Goal: Task Accomplishment & Management: Use online tool/utility

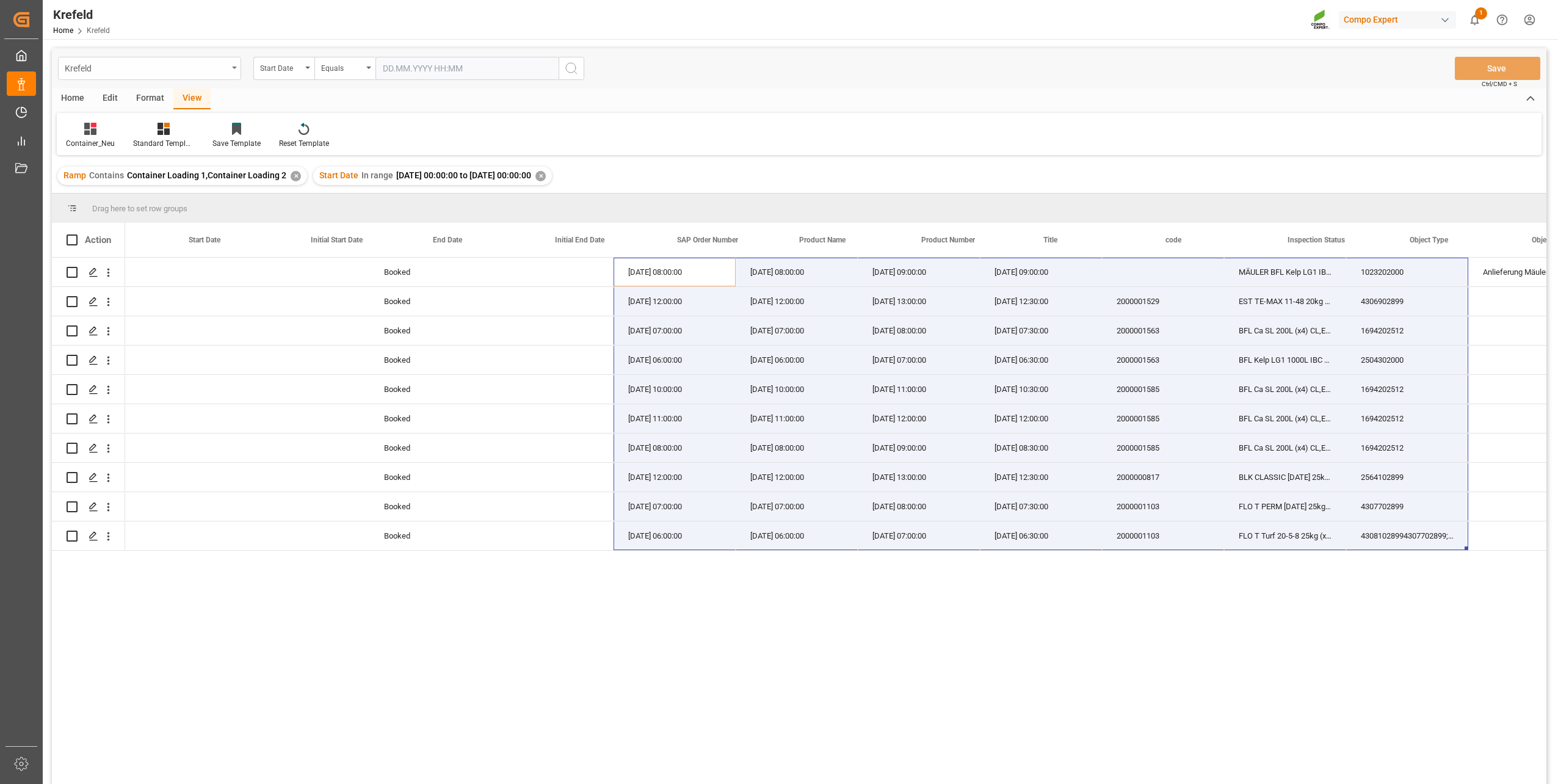
scroll to position [0, 439]
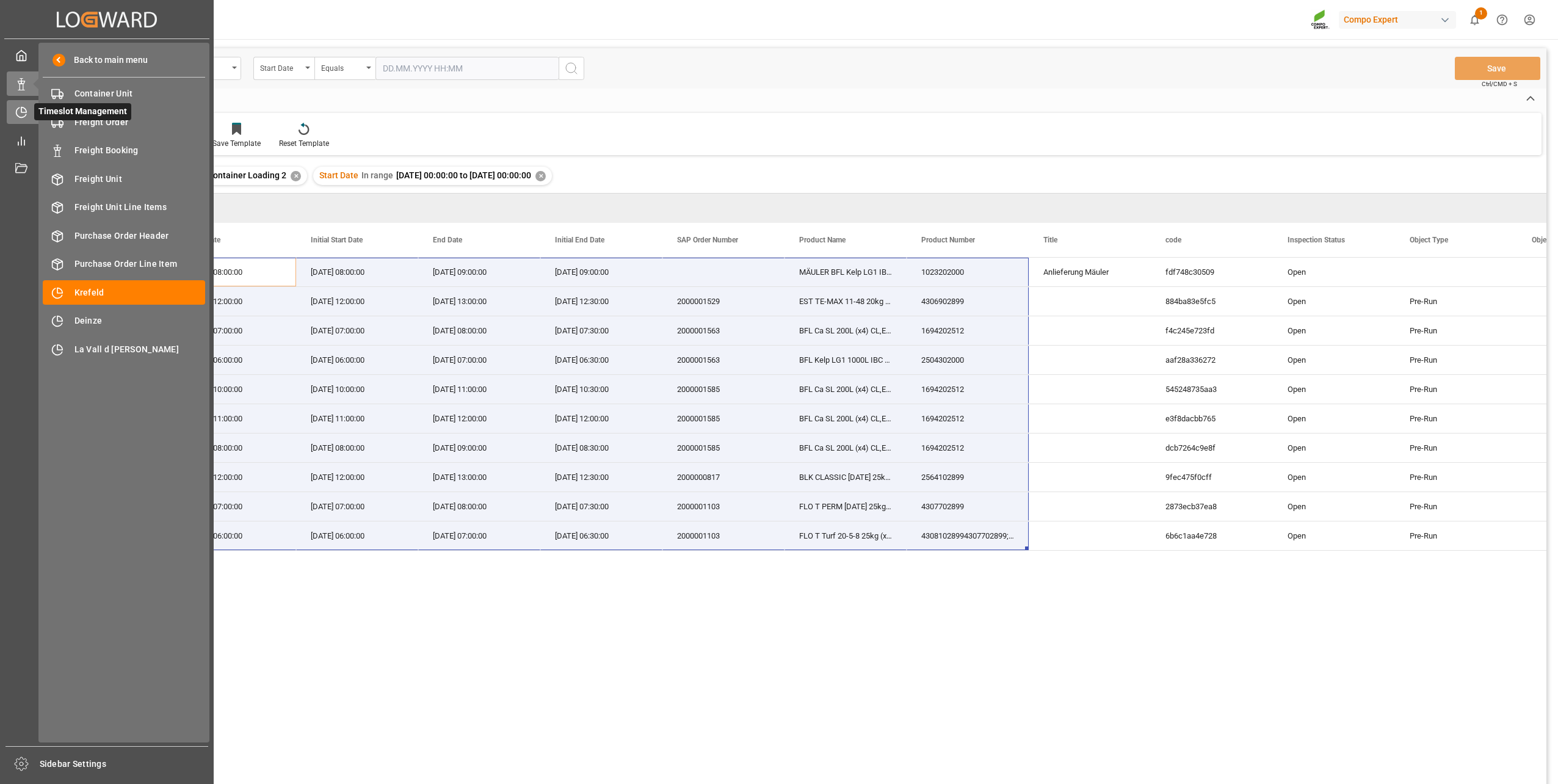
click at [29, 111] on div "Timeslot Management Timeslot Management" at bounding box center [107, 112] width 200 height 24
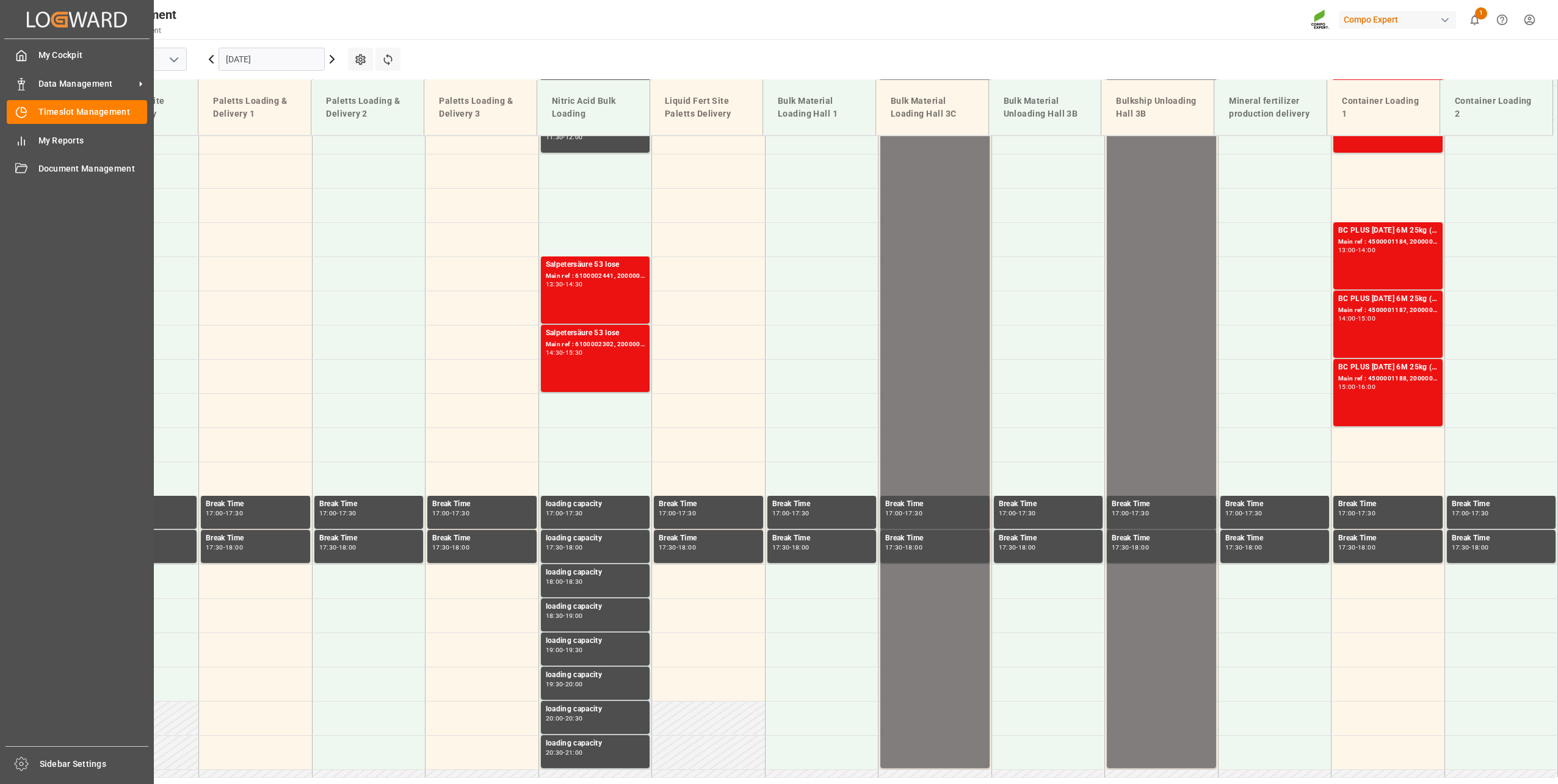
scroll to position [1000, 0]
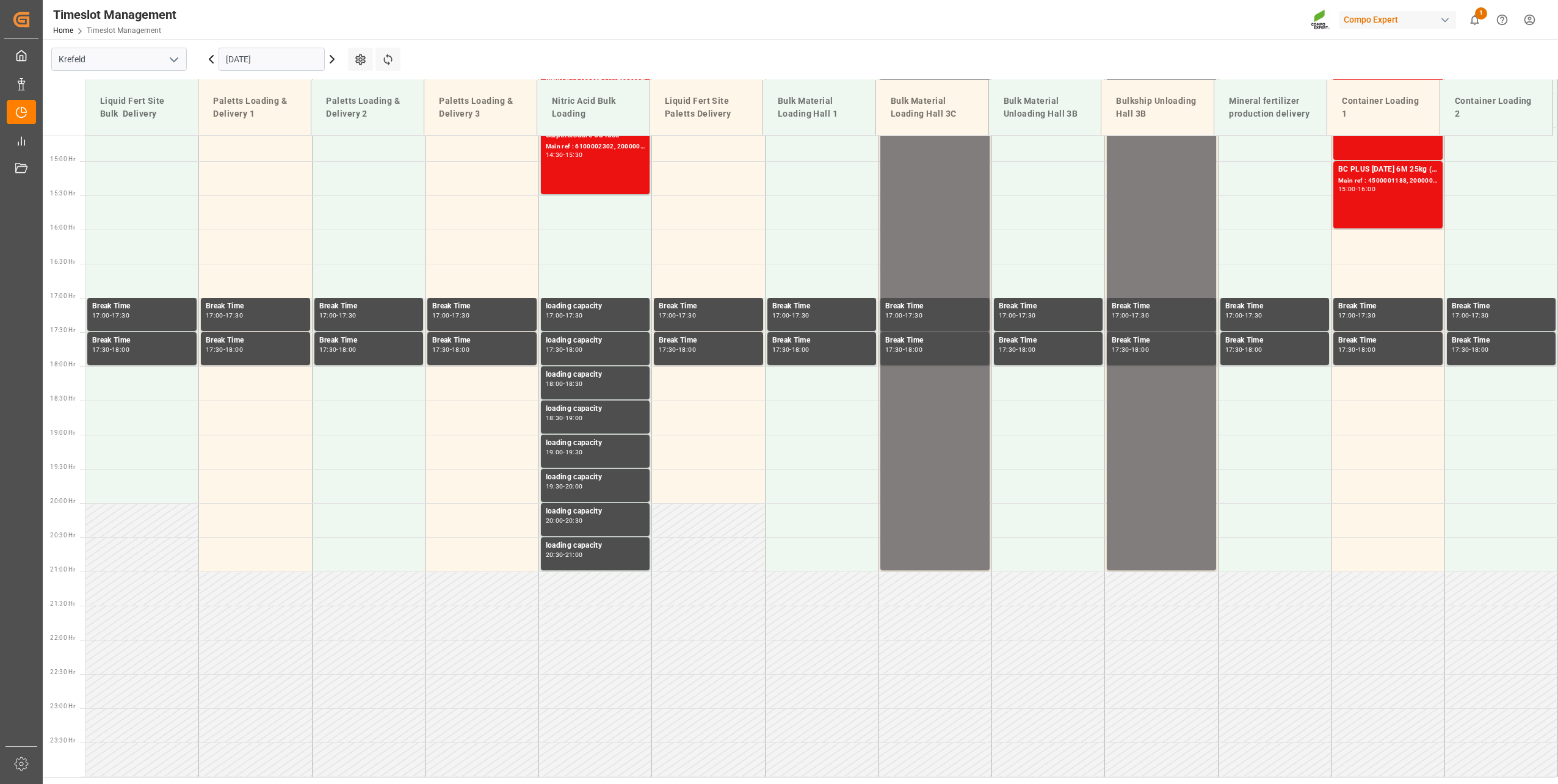
click at [249, 64] on input "[DATE]" at bounding box center [271, 60] width 106 height 24
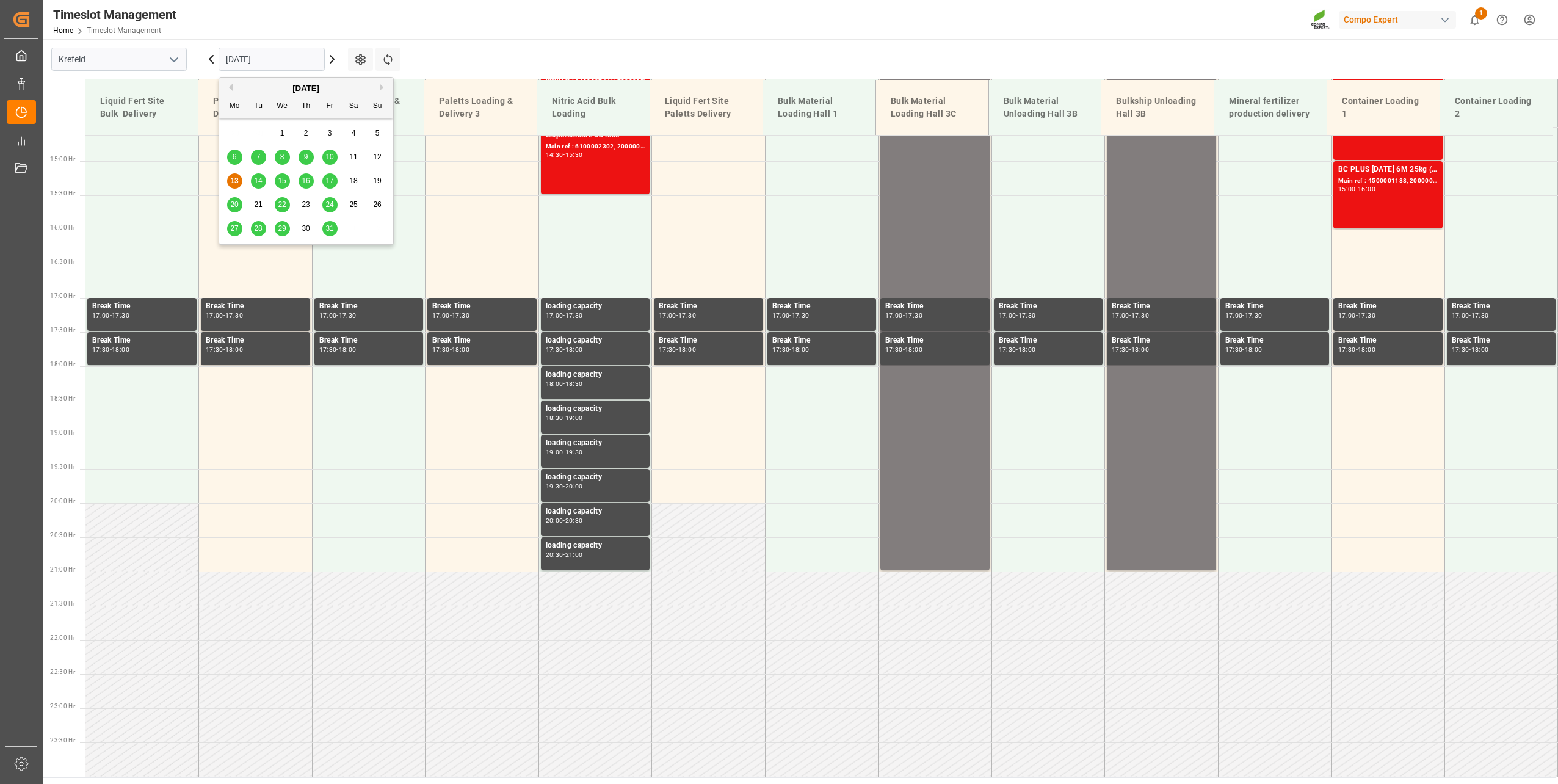
click at [380, 88] on button "Next Month" at bounding box center [383, 86] width 7 height 7
click at [229, 156] on div "3" at bounding box center [234, 157] width 15 height 15
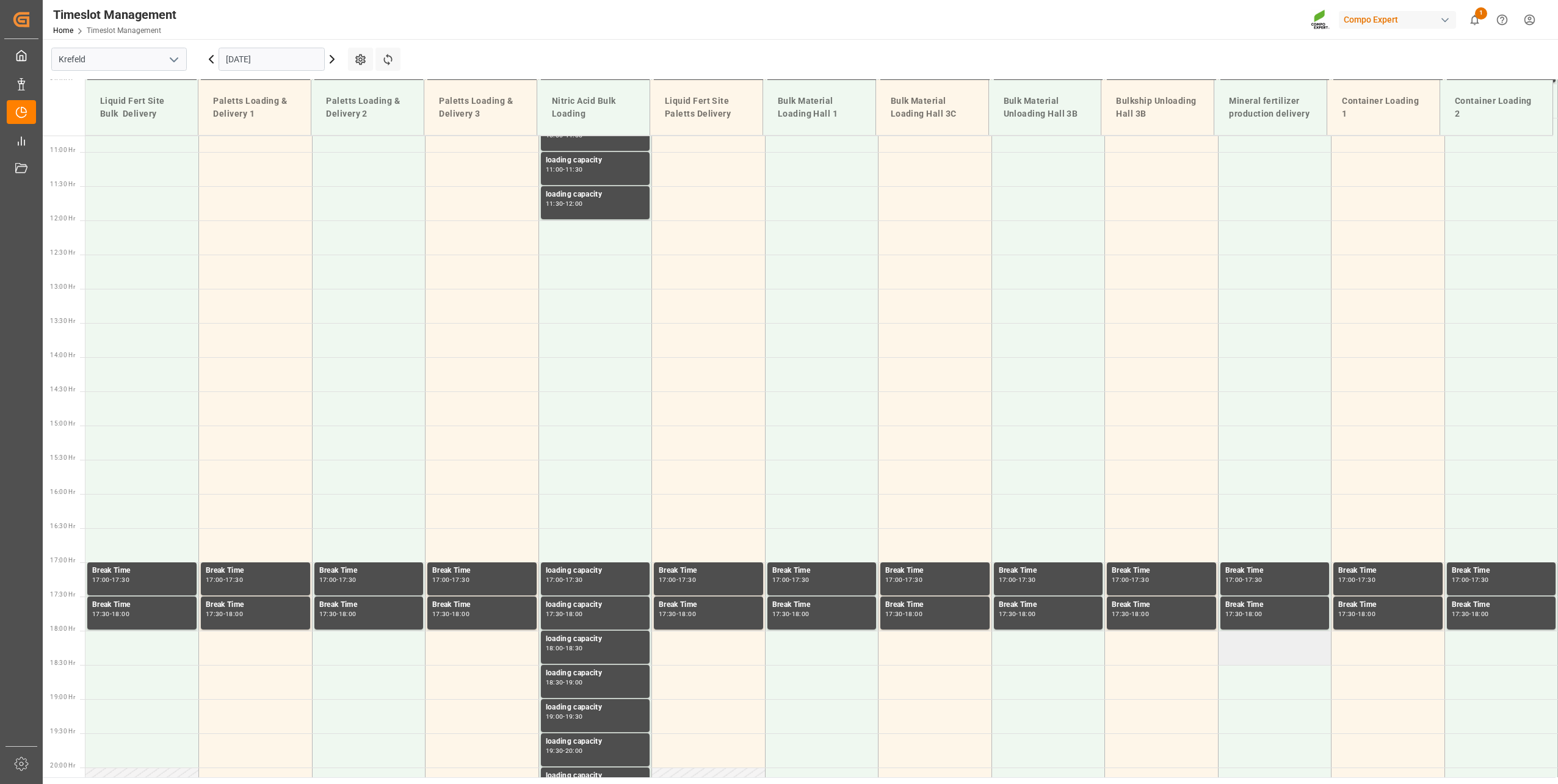
scroll to position [694, 0]
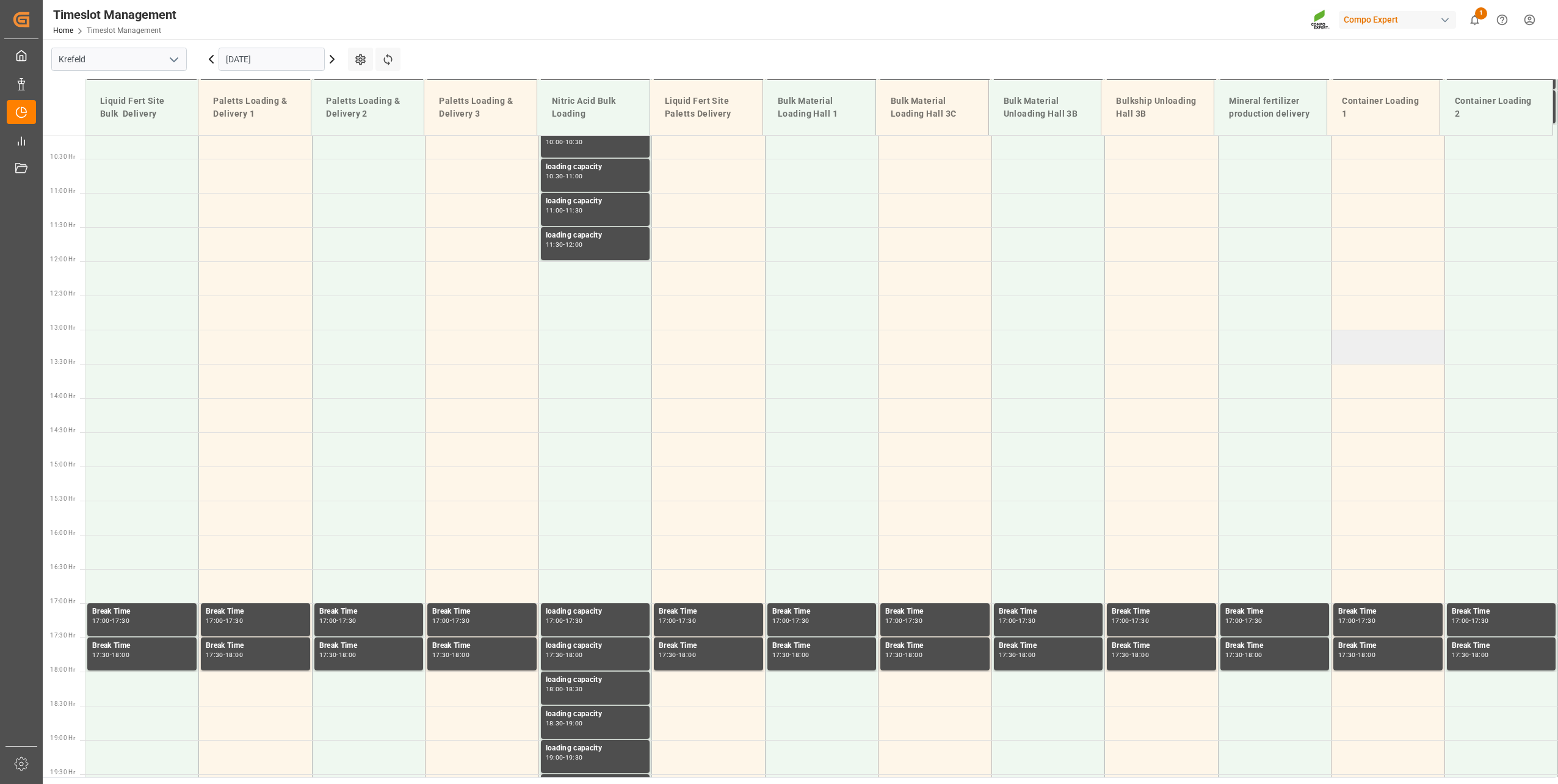
click at [1167, 354] on td at bounding box center [1388, 347] width 114 height 35
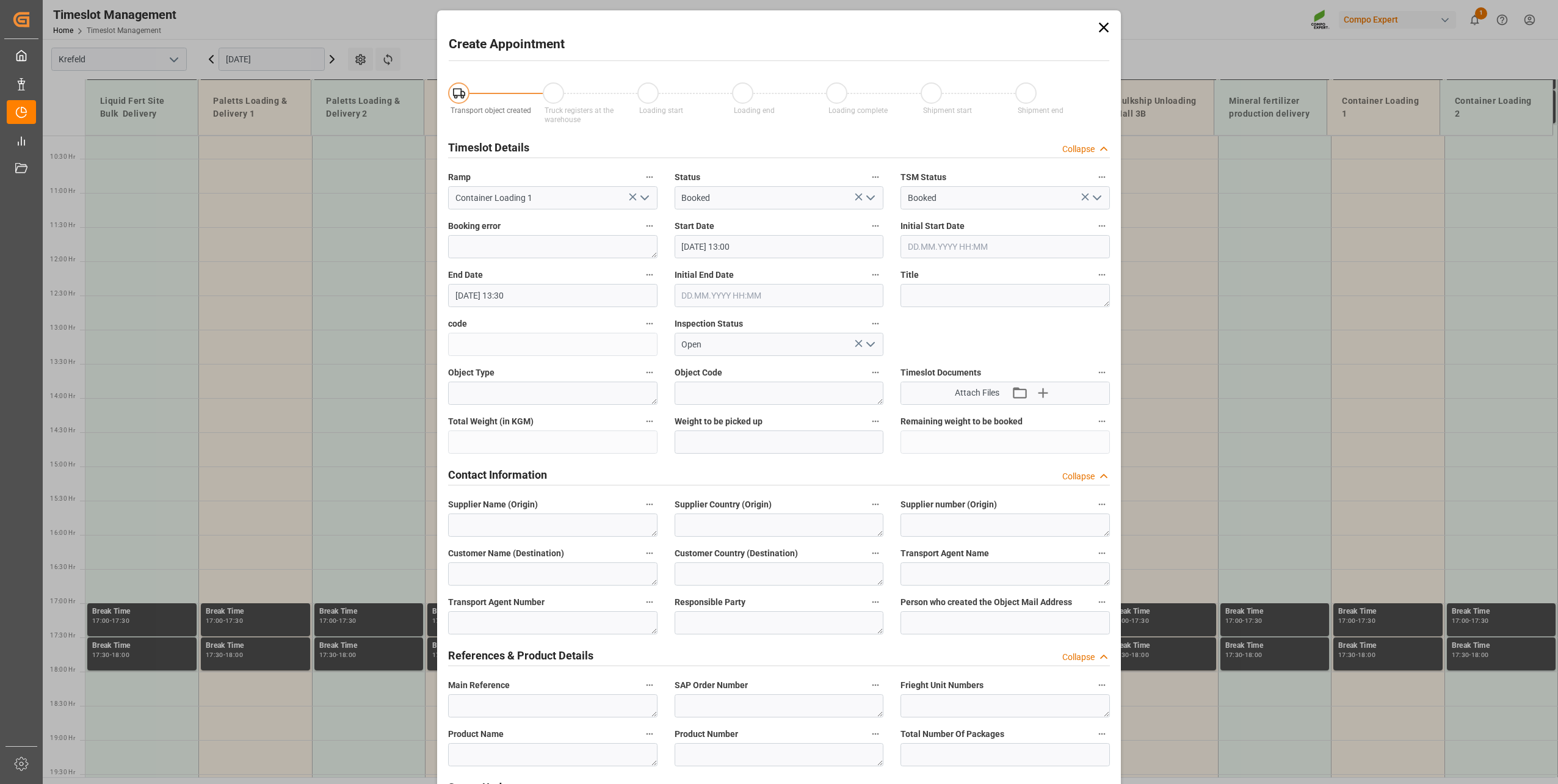
type input "[DATE] 13:00"
type input "[DATE] 13:30"
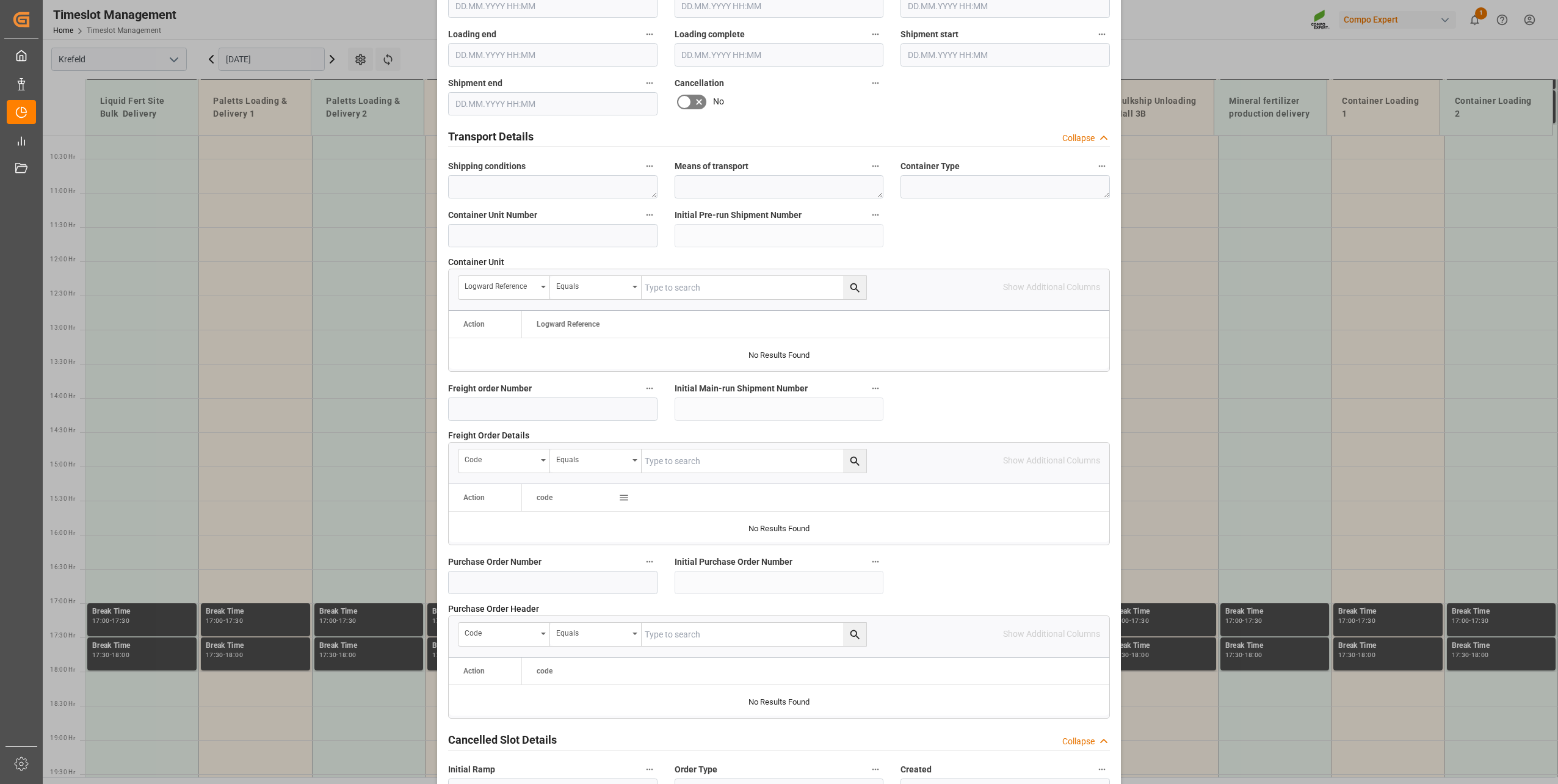
scroll to position [849, 0]
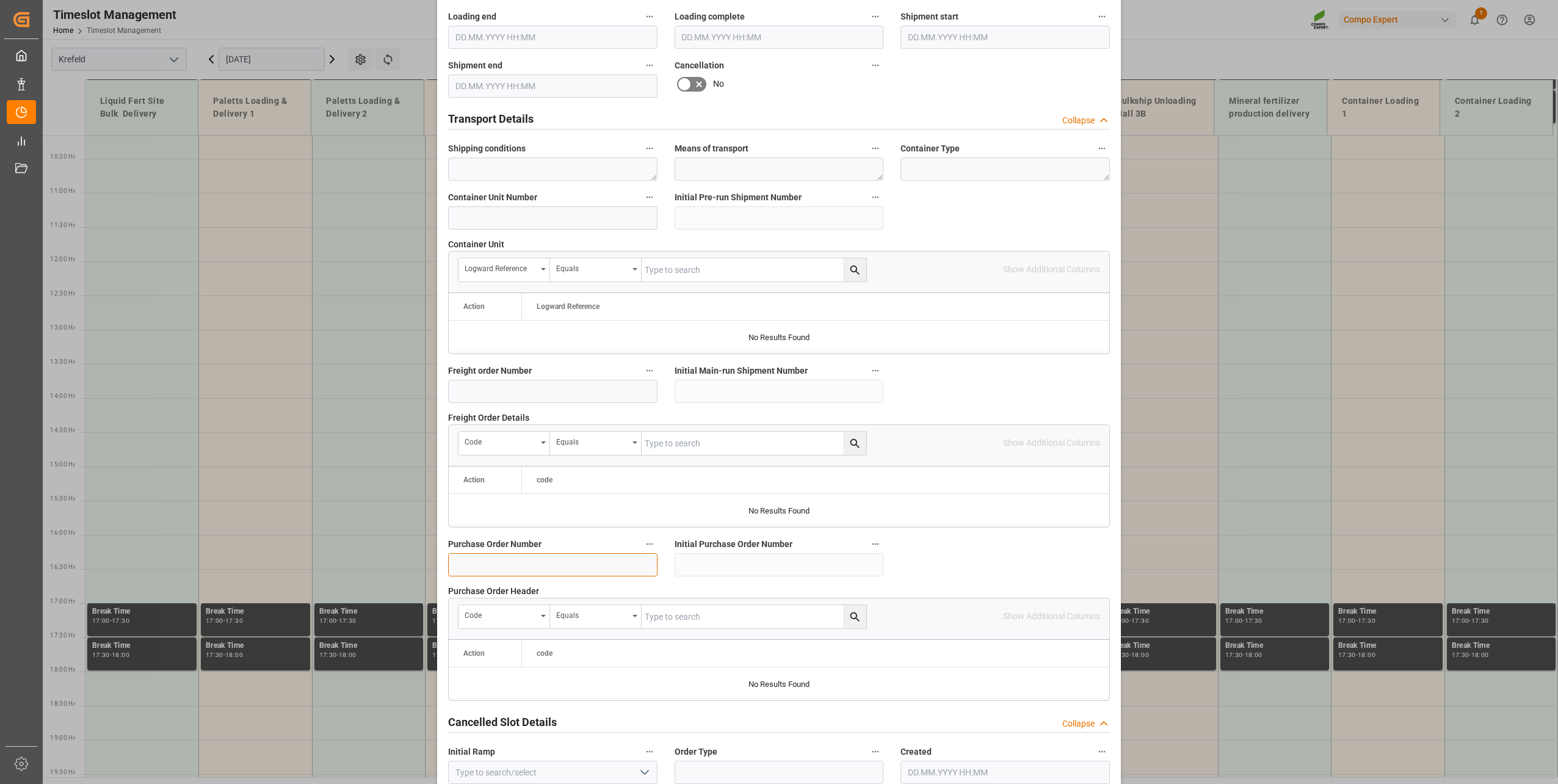
drag, startPoint x: 531, startPoint y: 566, endPoint x: 614, endPoint y: 543, distance: 86.1
click at [531, 563] on input at bounding box center [552, 565] width 209 height 24
paste input "4500007052"
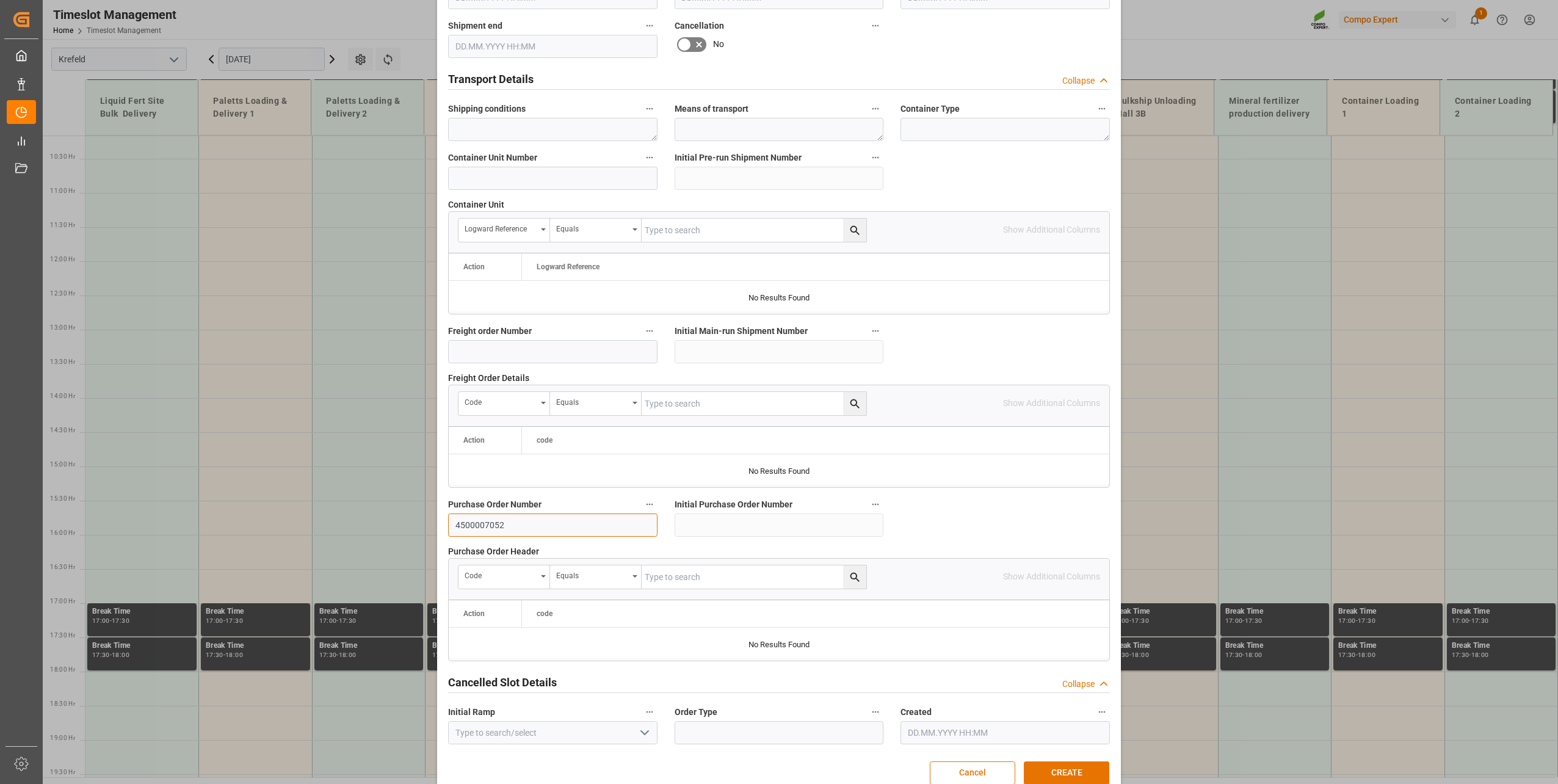
scroll to position [910, 0]
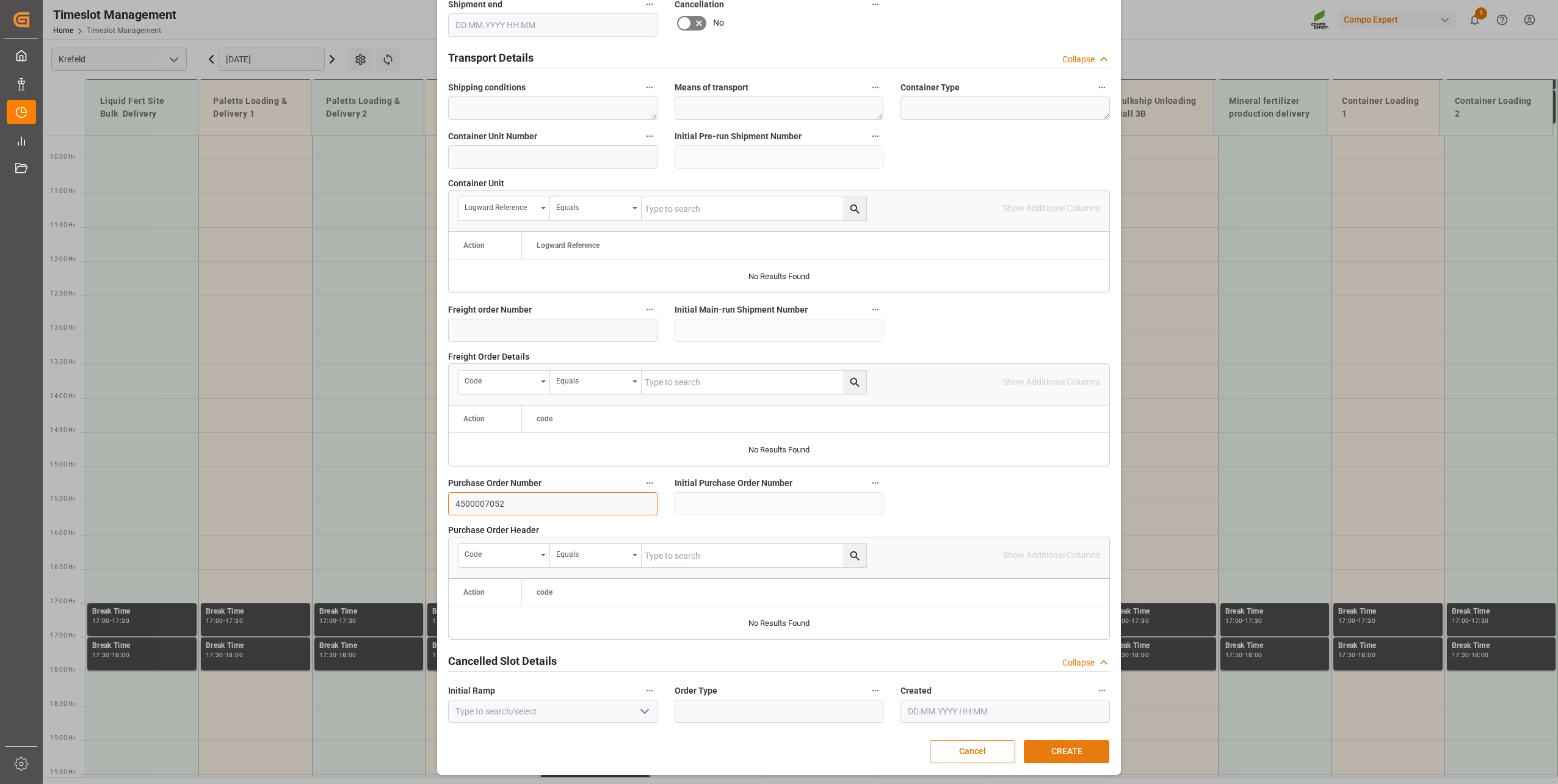
type input "4500007052"
click at [1063, 563] on button "CREATE" at bounding box center [1066, 752] width 86 height 24
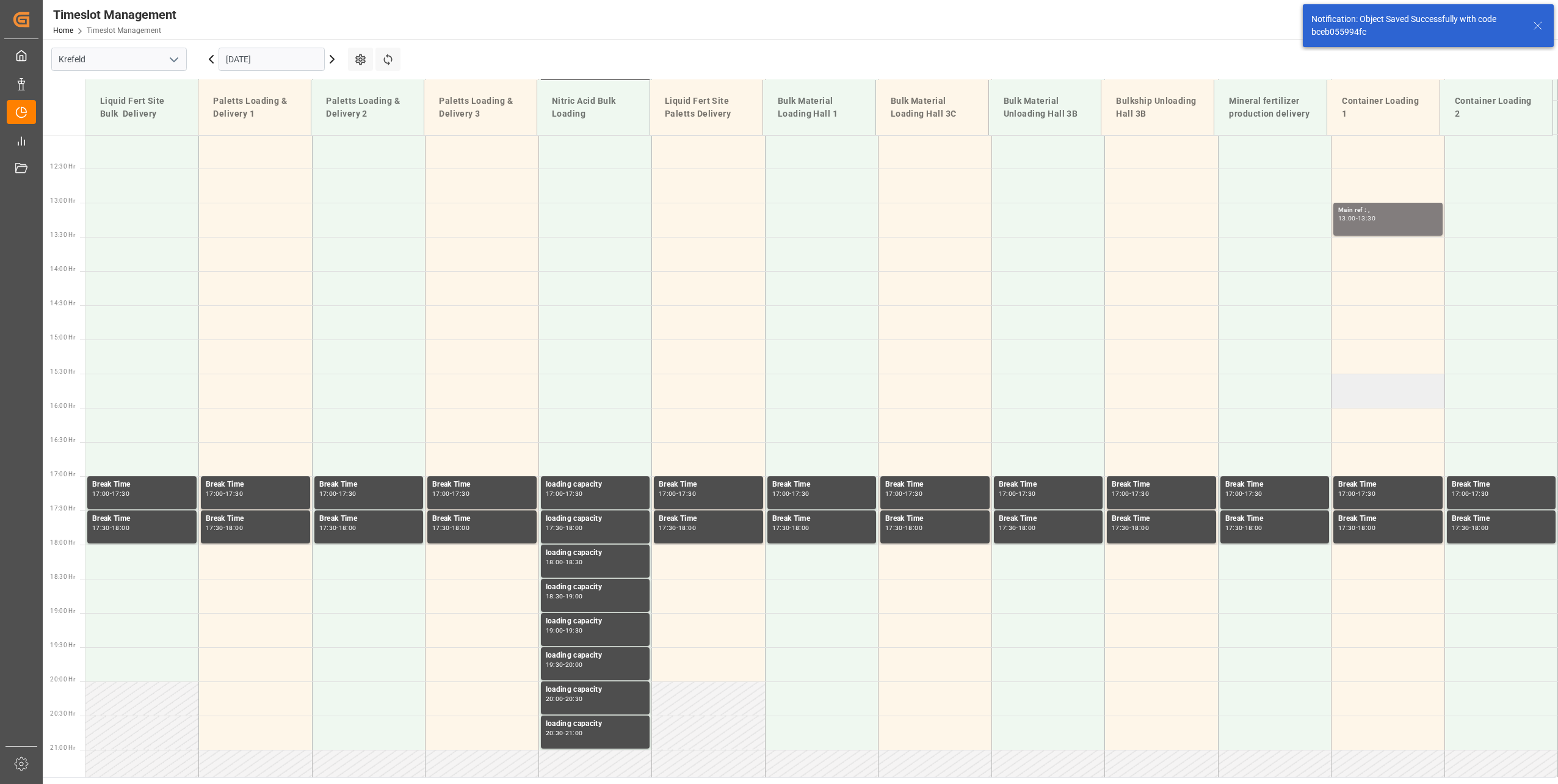
scroll to position [825, 0]
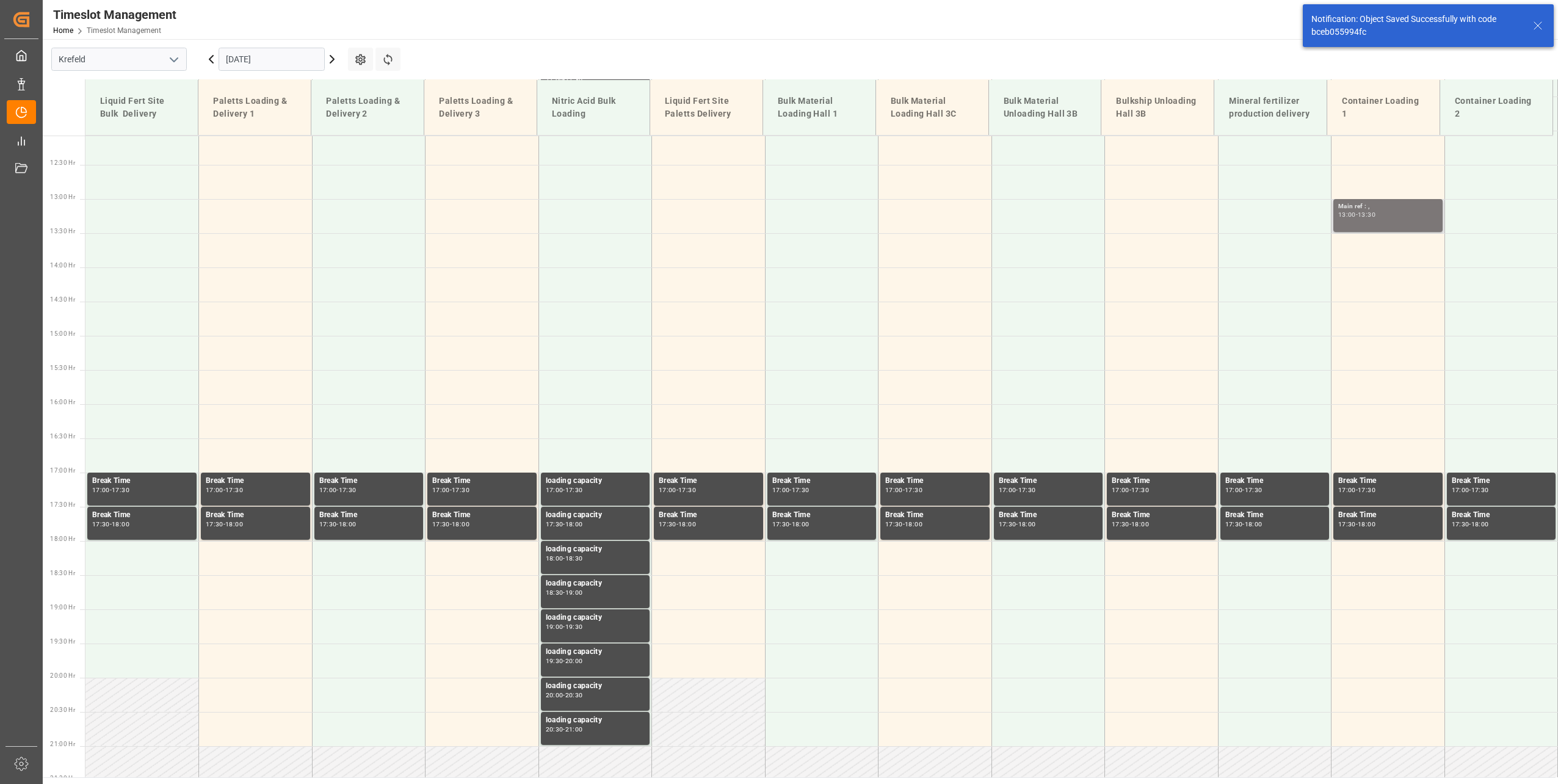
click at [1167, 218] on div "13:00 - 13:30" at bounding box center [1388, 215] width 100 height 7
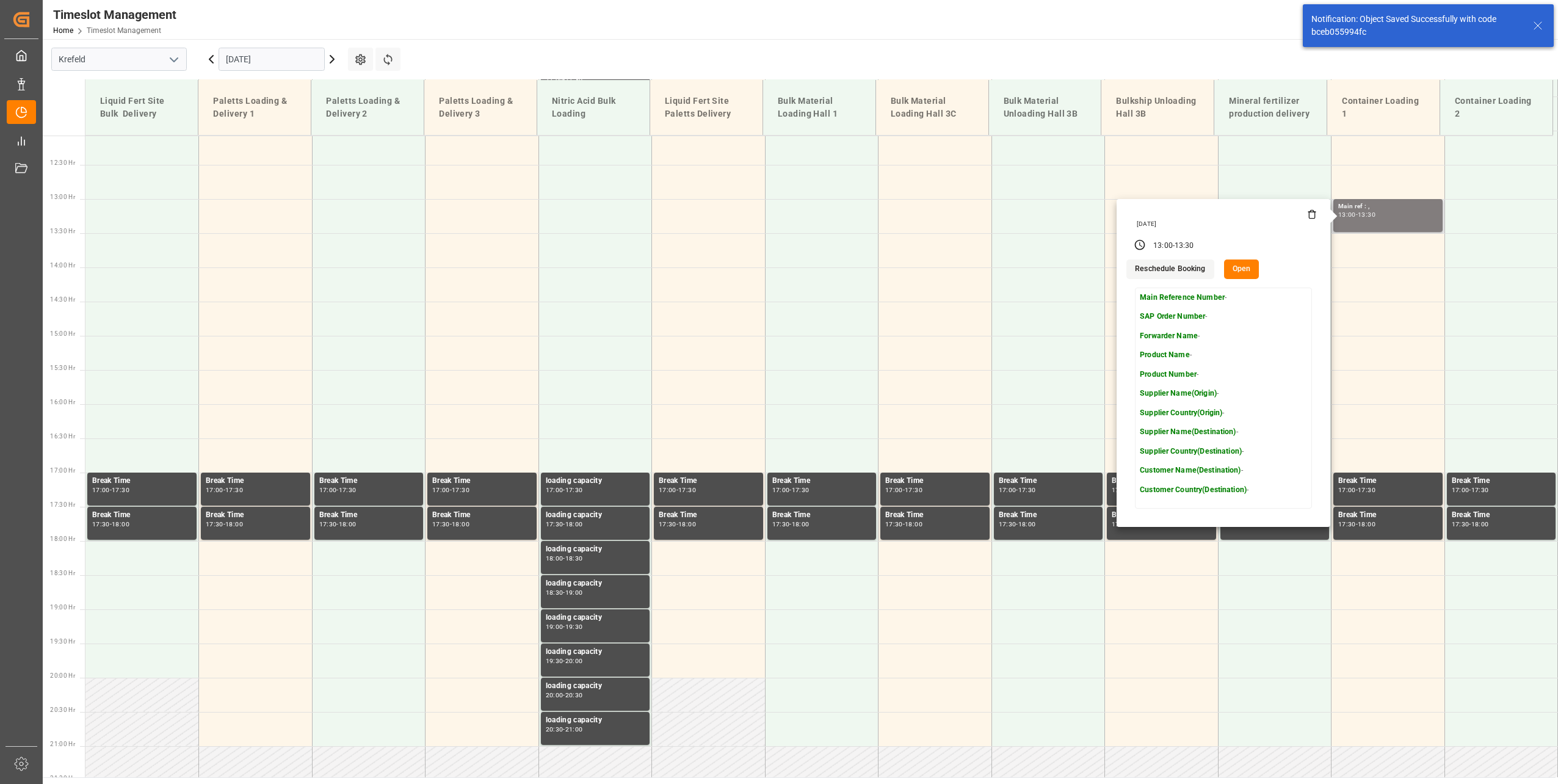
click at [1167, 267] on button "Open" at bounding box center [1241, 269] width 35 height 20
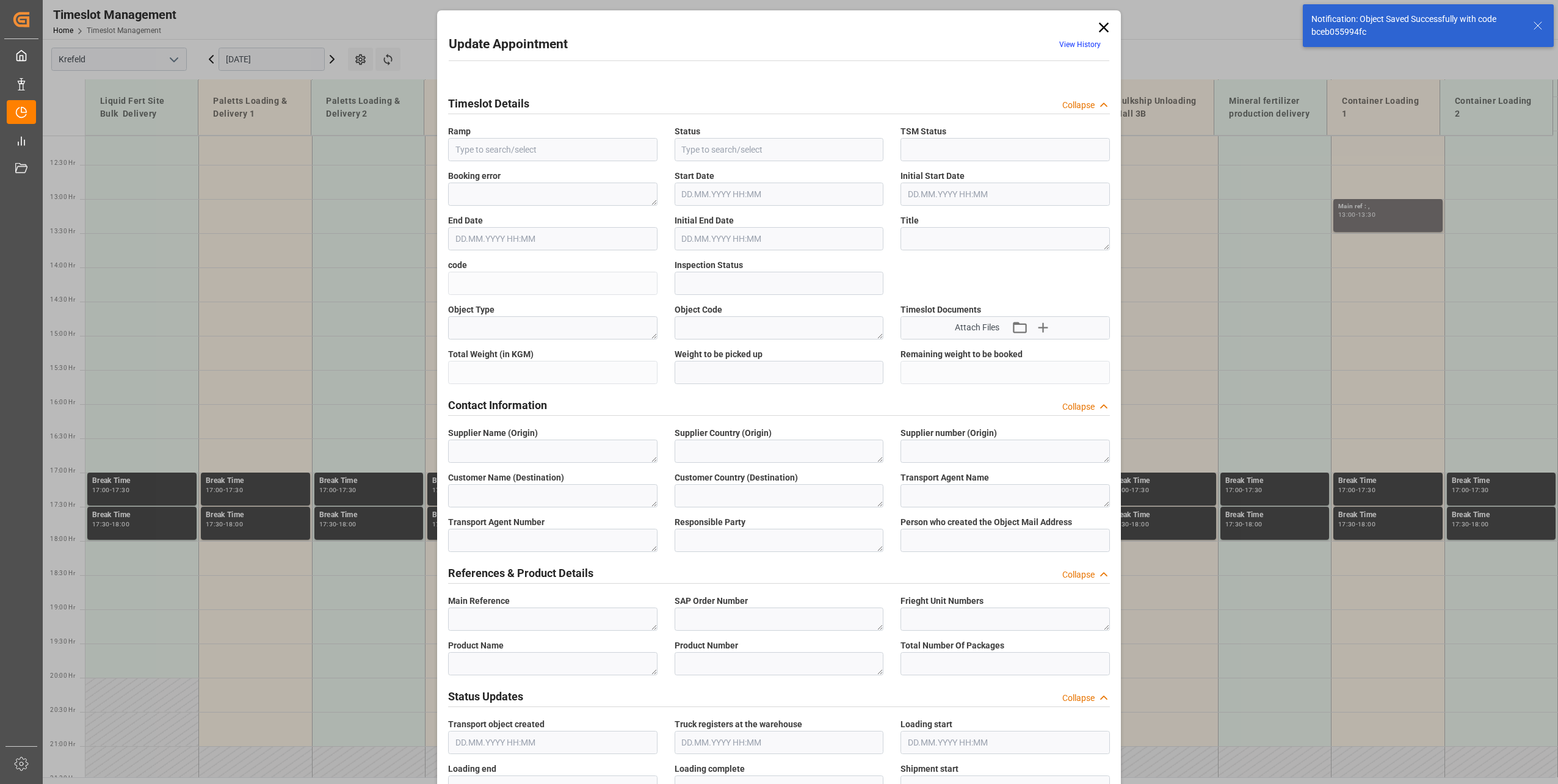
type input "Container Loading 1"
type input "Booked"
type input "bceb055994fc"
type input "Open"
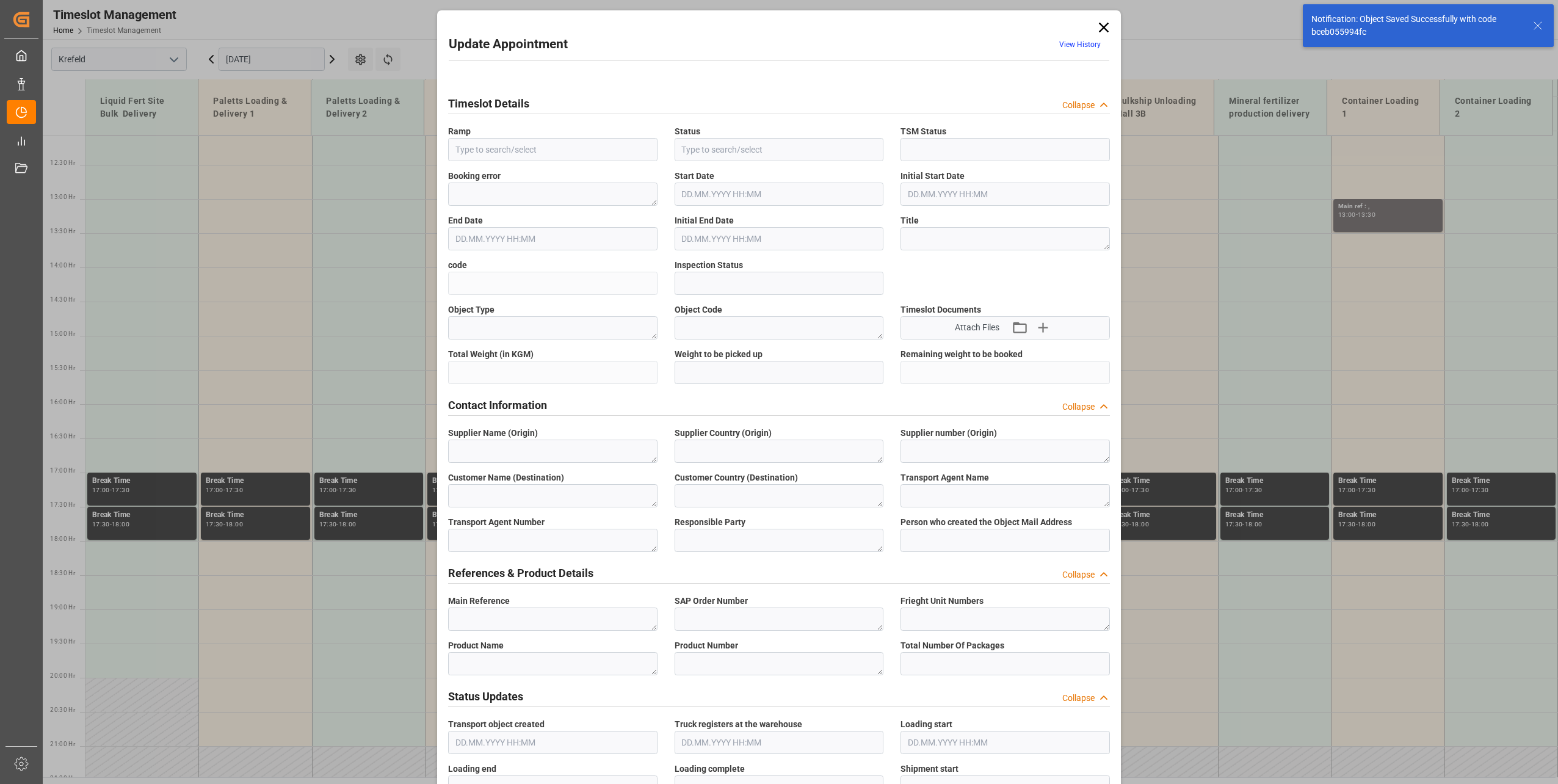
type input "4500007052"
type input "Container Loading 1"
type input "[DATE] 13:00"
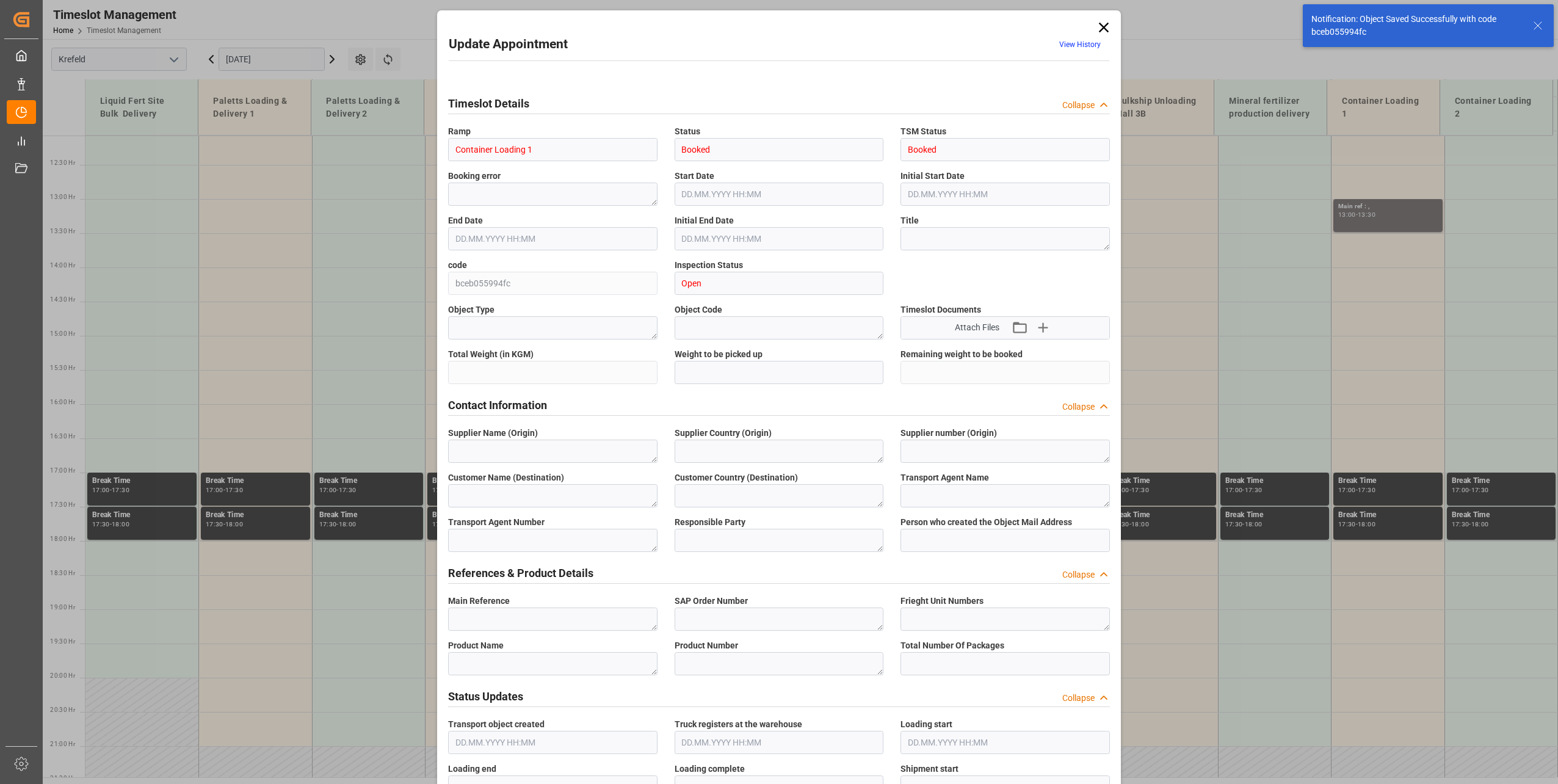
type input "[DATE] 13:30"
type input "[DATE] 13:41"
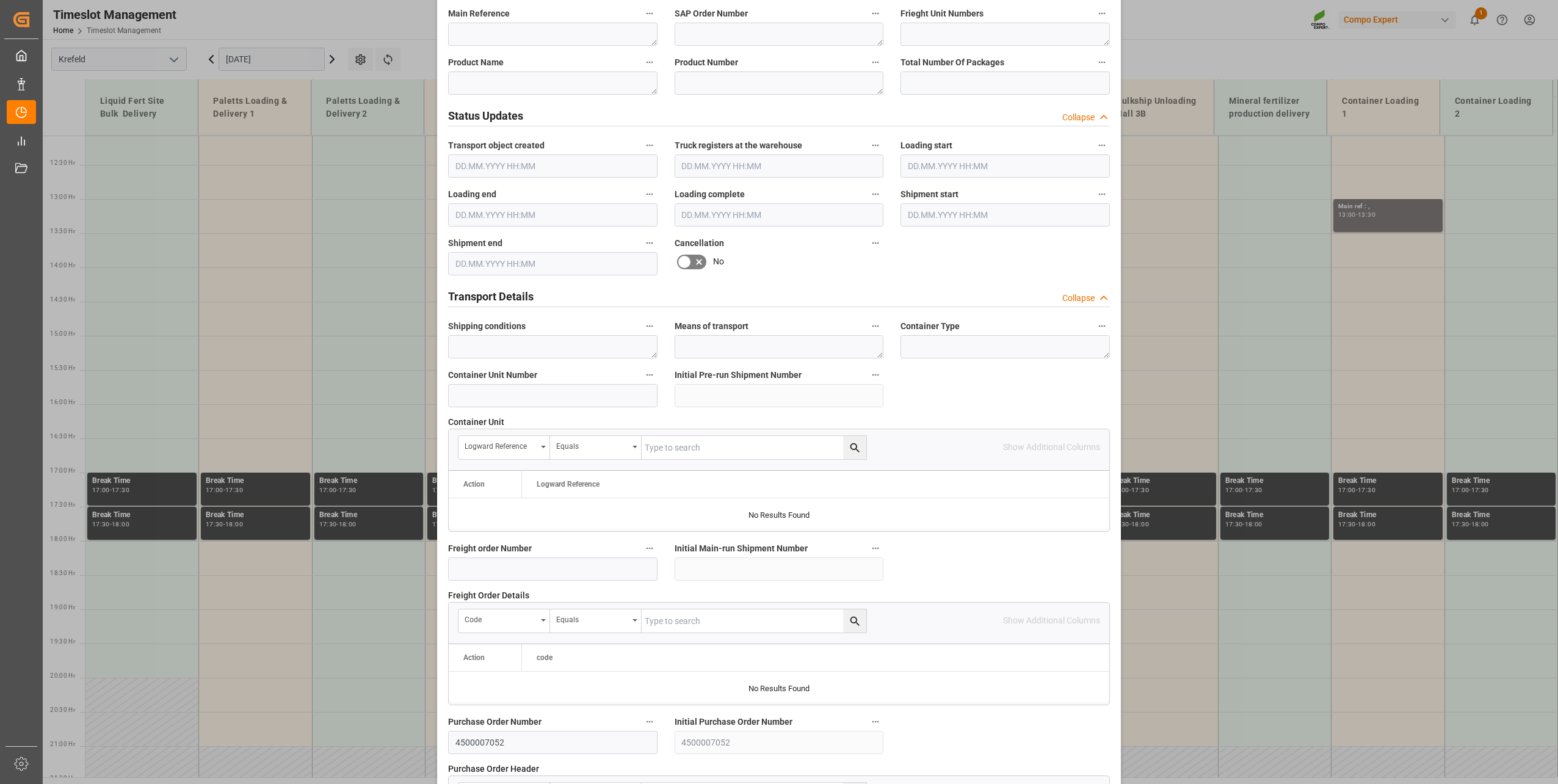
scroll to position [910, 0]
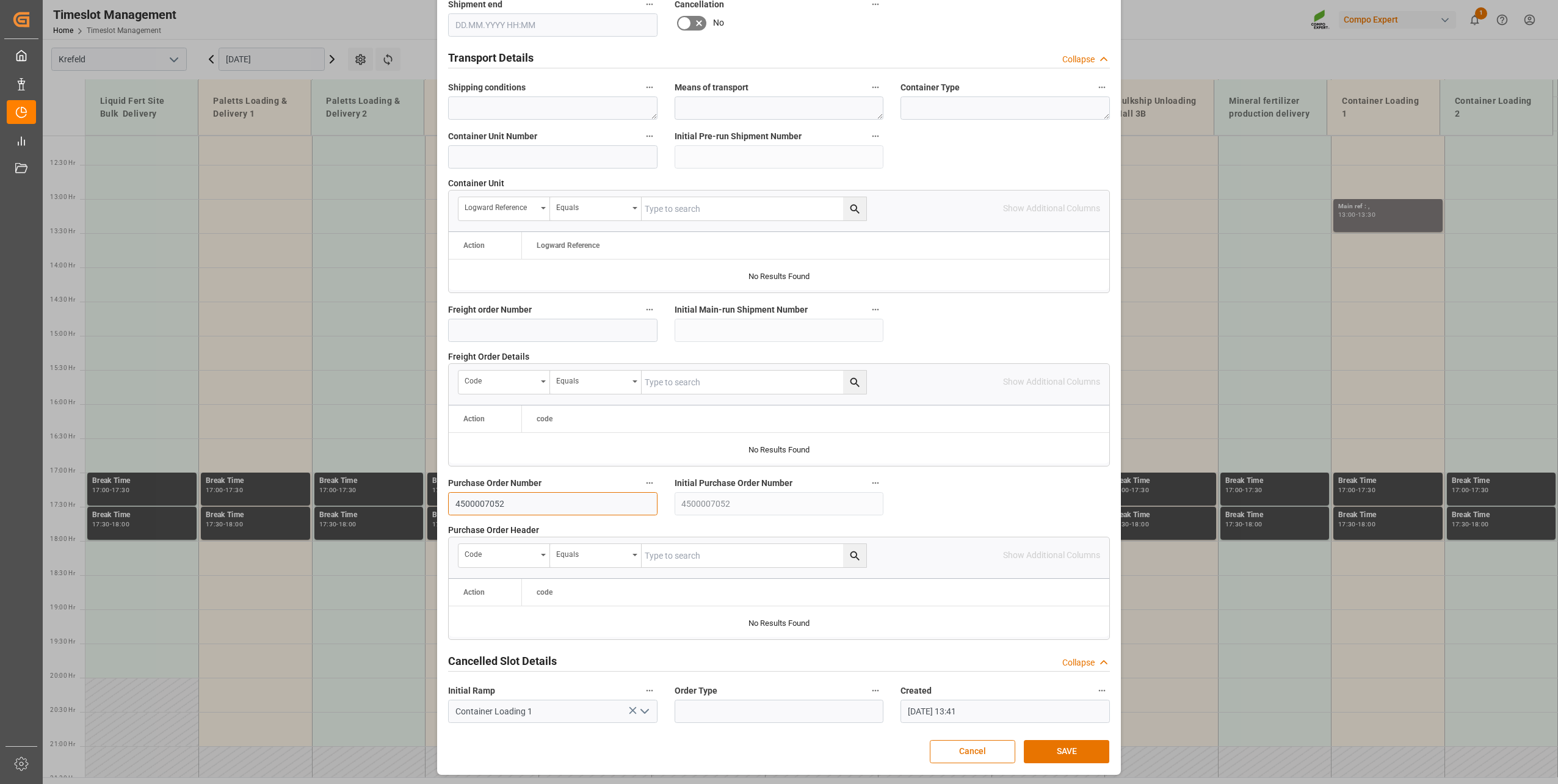
click at [532, 505] on input "4500007052" at bounding box center [552, 504] width 209 height 24
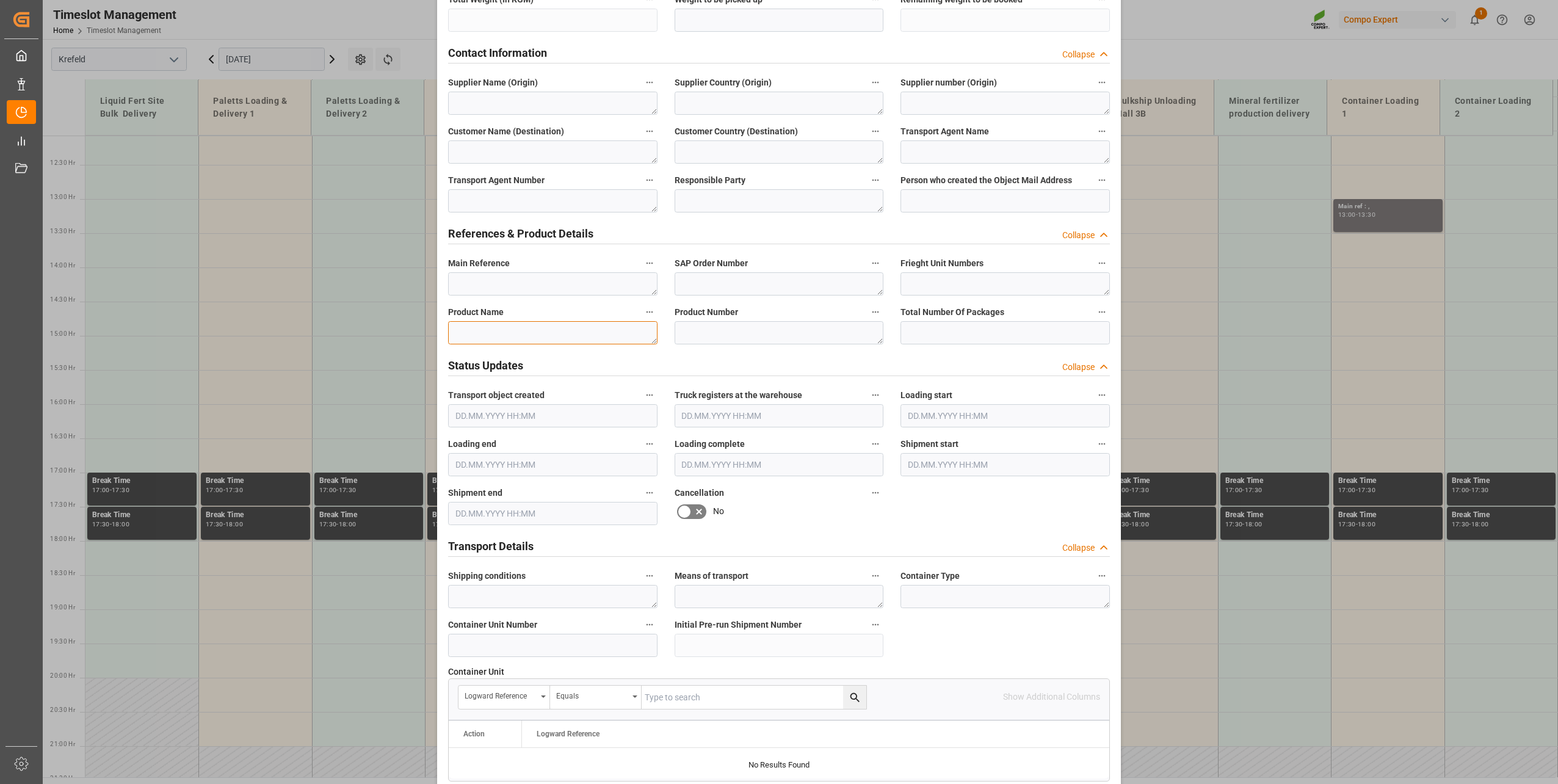
click at [514, 332] on textarea at bounding box center [552, 333] width 209 height 24
paste textarea "4500007052"
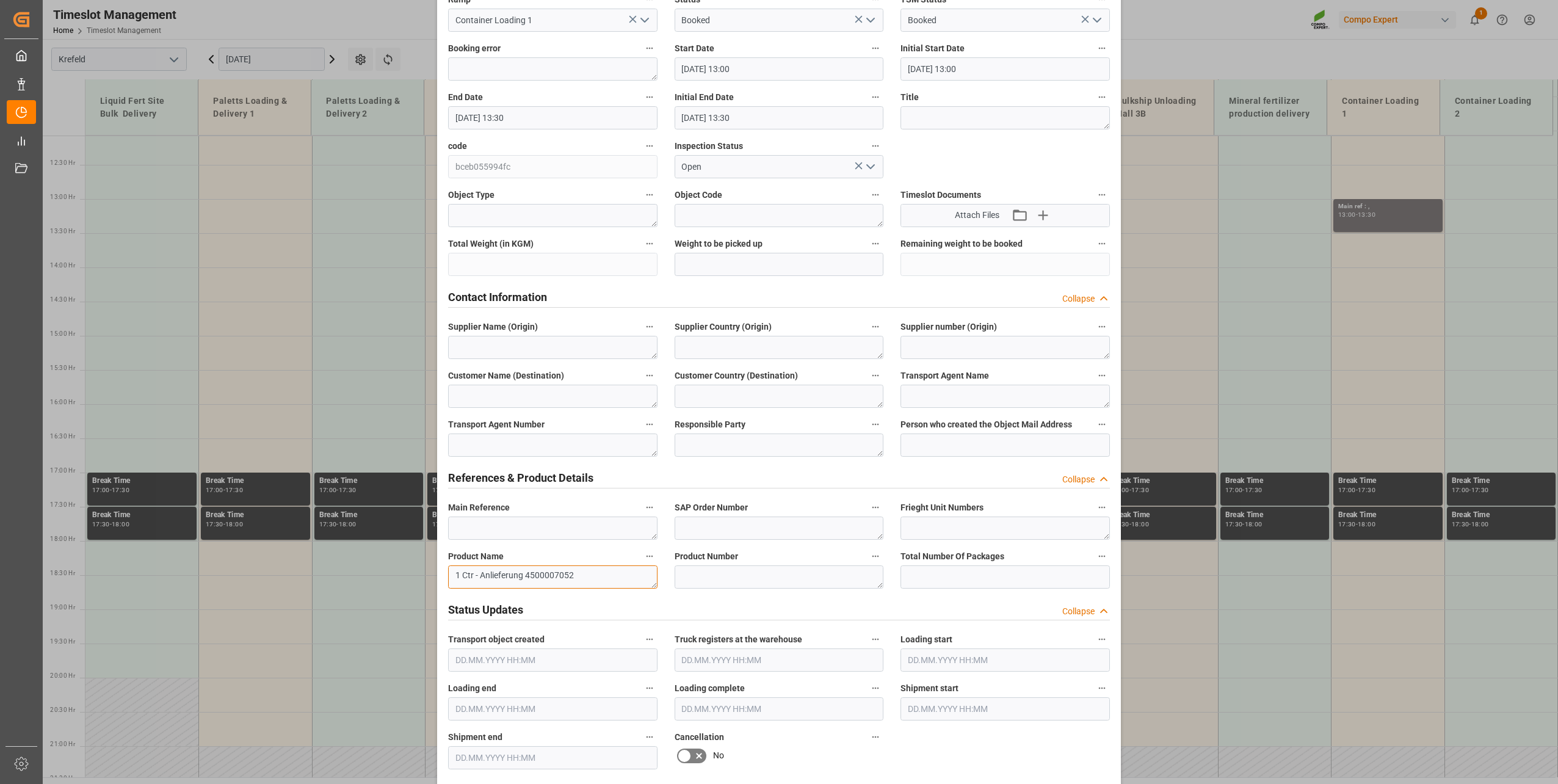
scroll to position [0, 0]
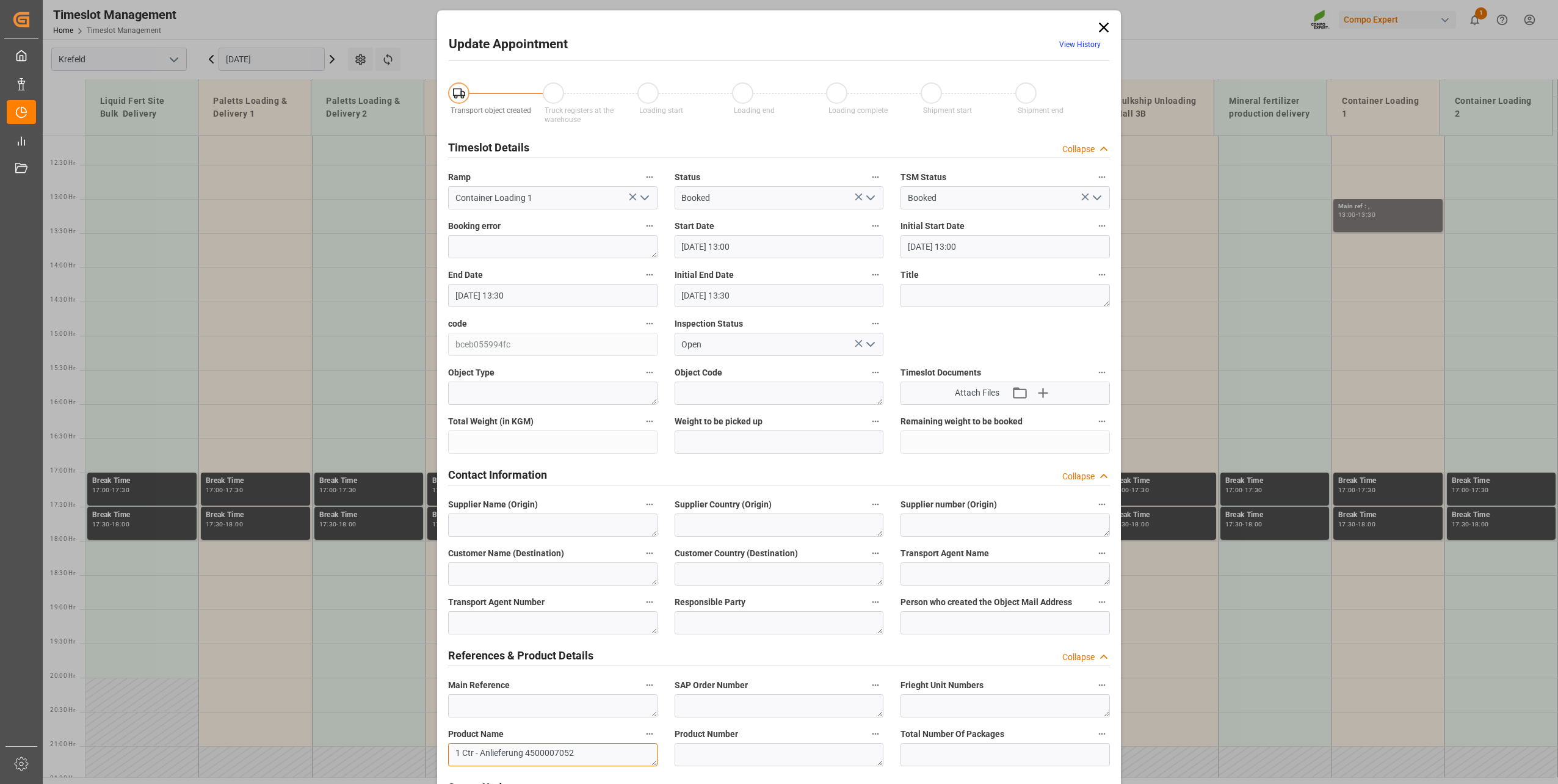
type textarea "1 Ctr - Anlieferung 4500007052"
click at [526, 289] on input "[DATE] 13:30" at bounding box center [552, 295] width 209 height 24
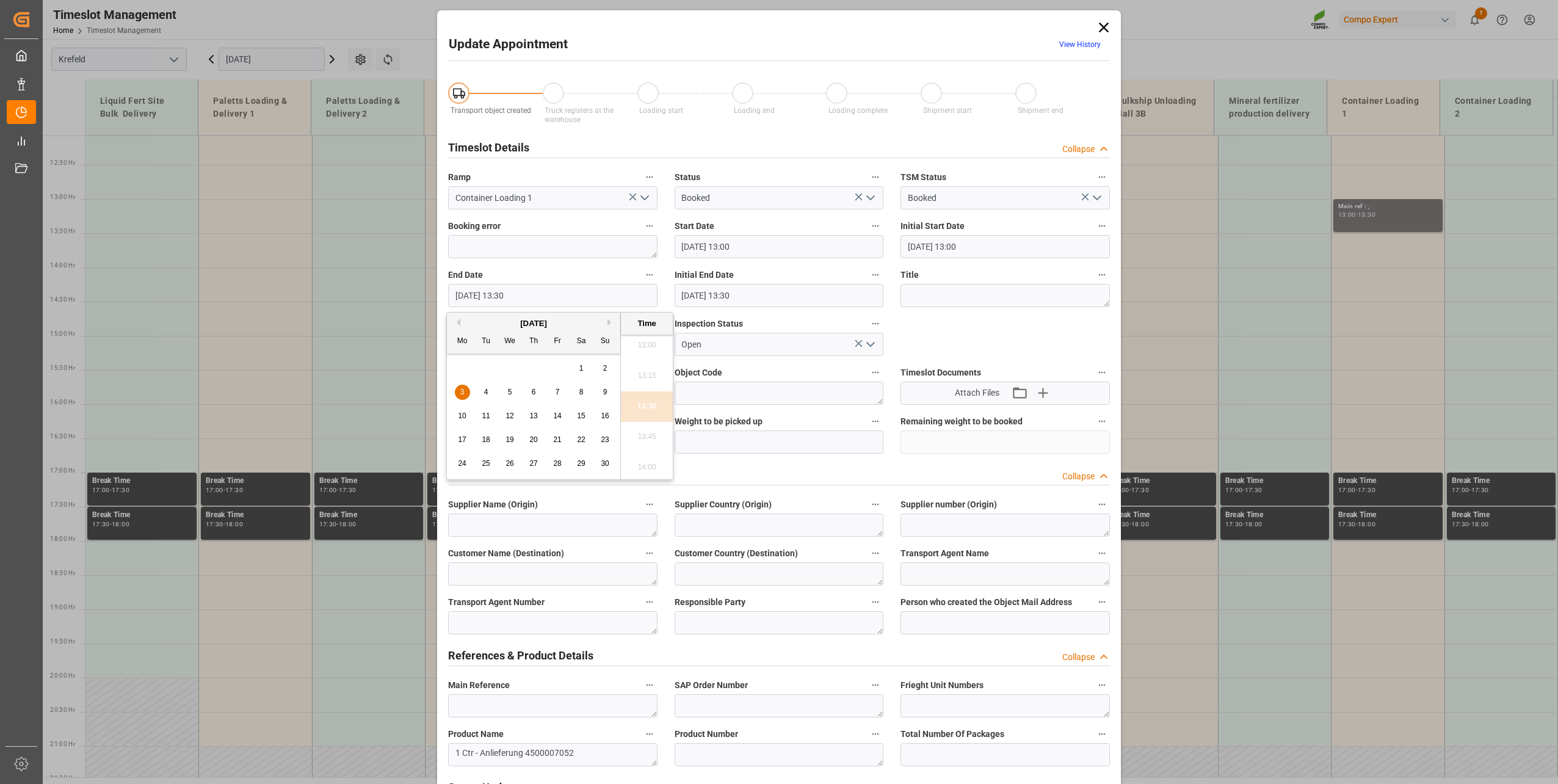
click at [459, 393] on div "3" at bounding box center [462, 392] width 15 height 15
click at [648, 465] on li "14:00" at bounding box center [647, 467] width 52 height 31
type input "[DATE] 14:00"
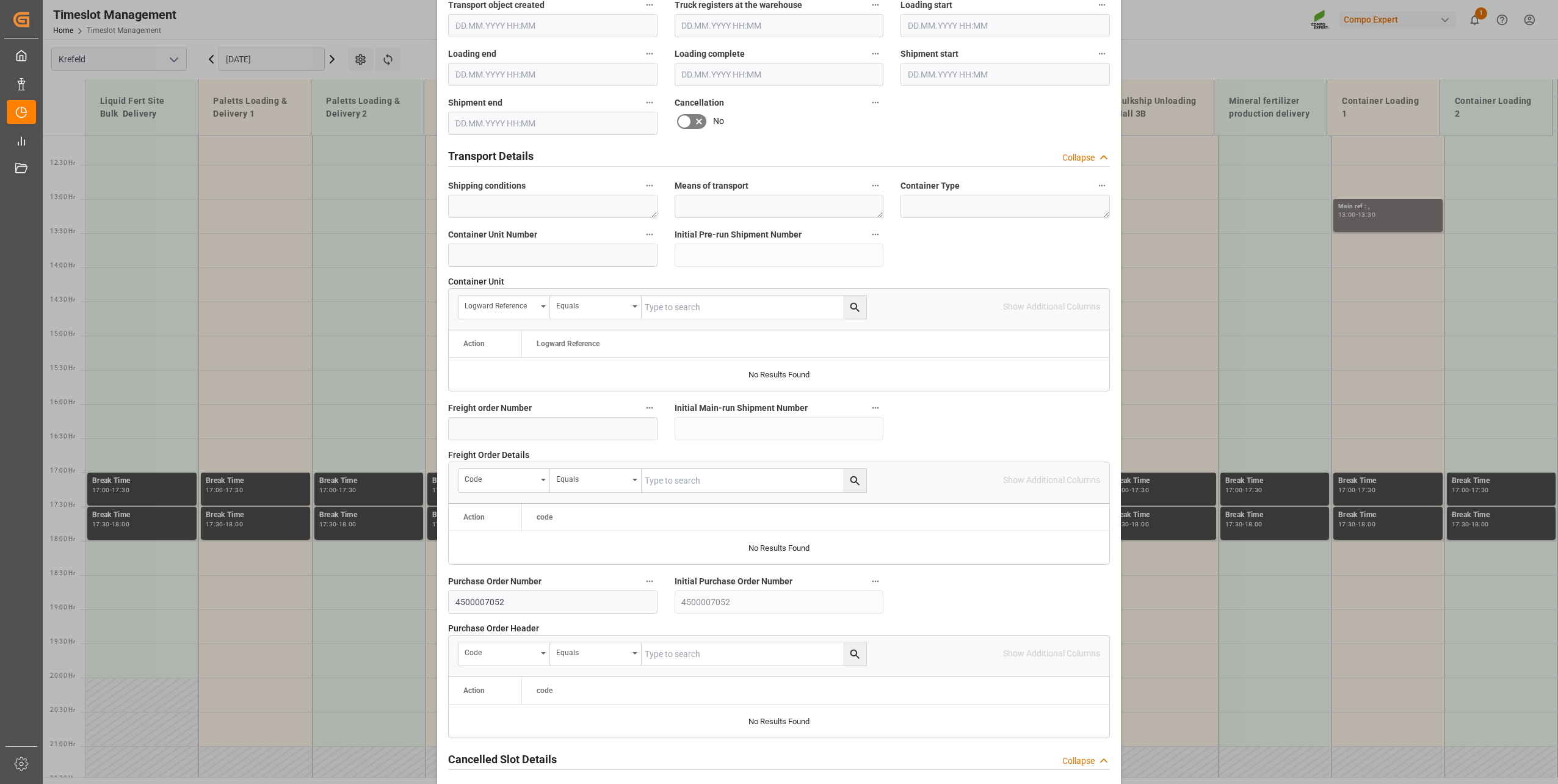
scroll to position [910, 0]
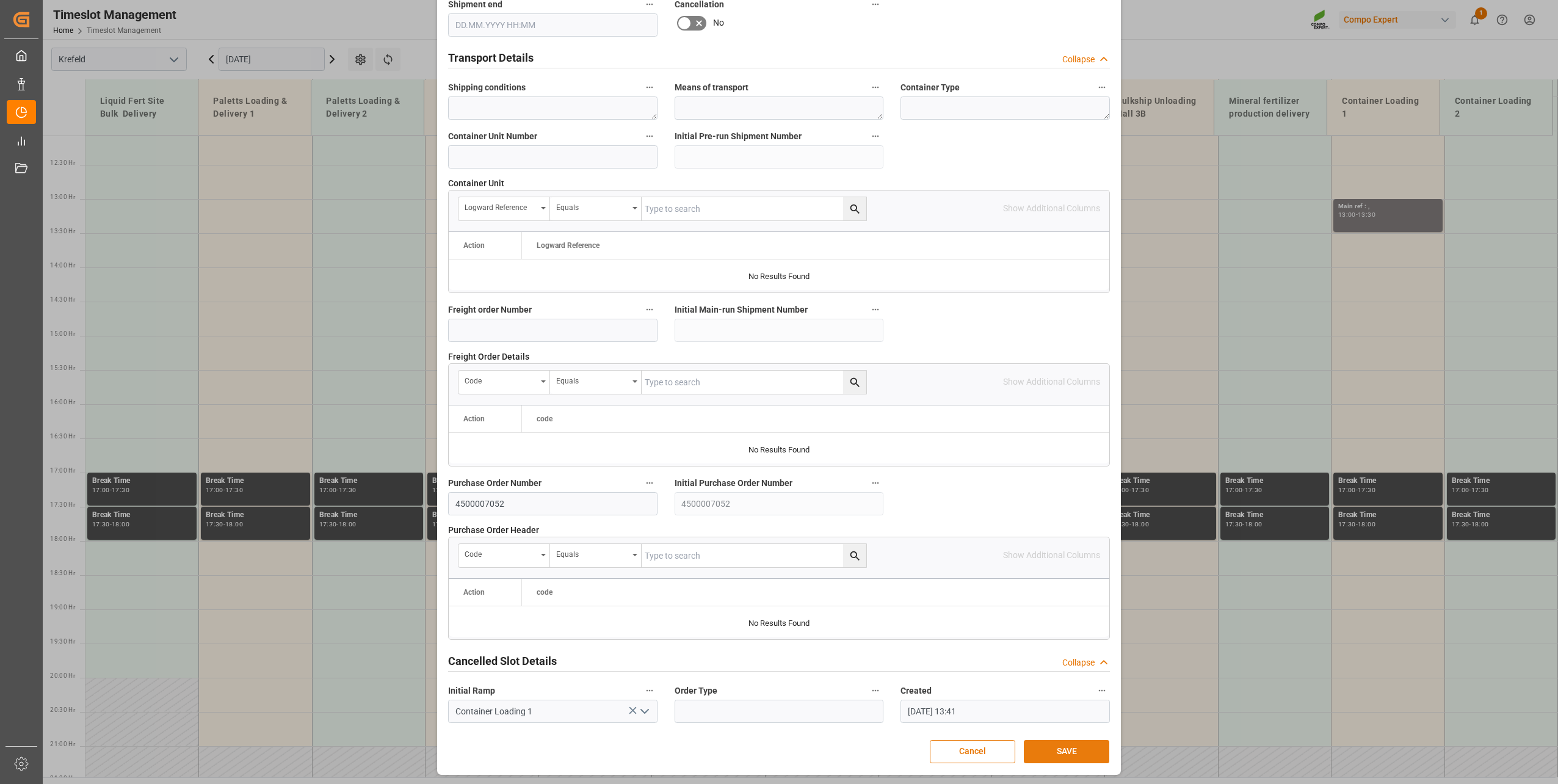
click at [1057, 563] on button "SAVE" at bounding box center [1066, 752] width 86 height 24
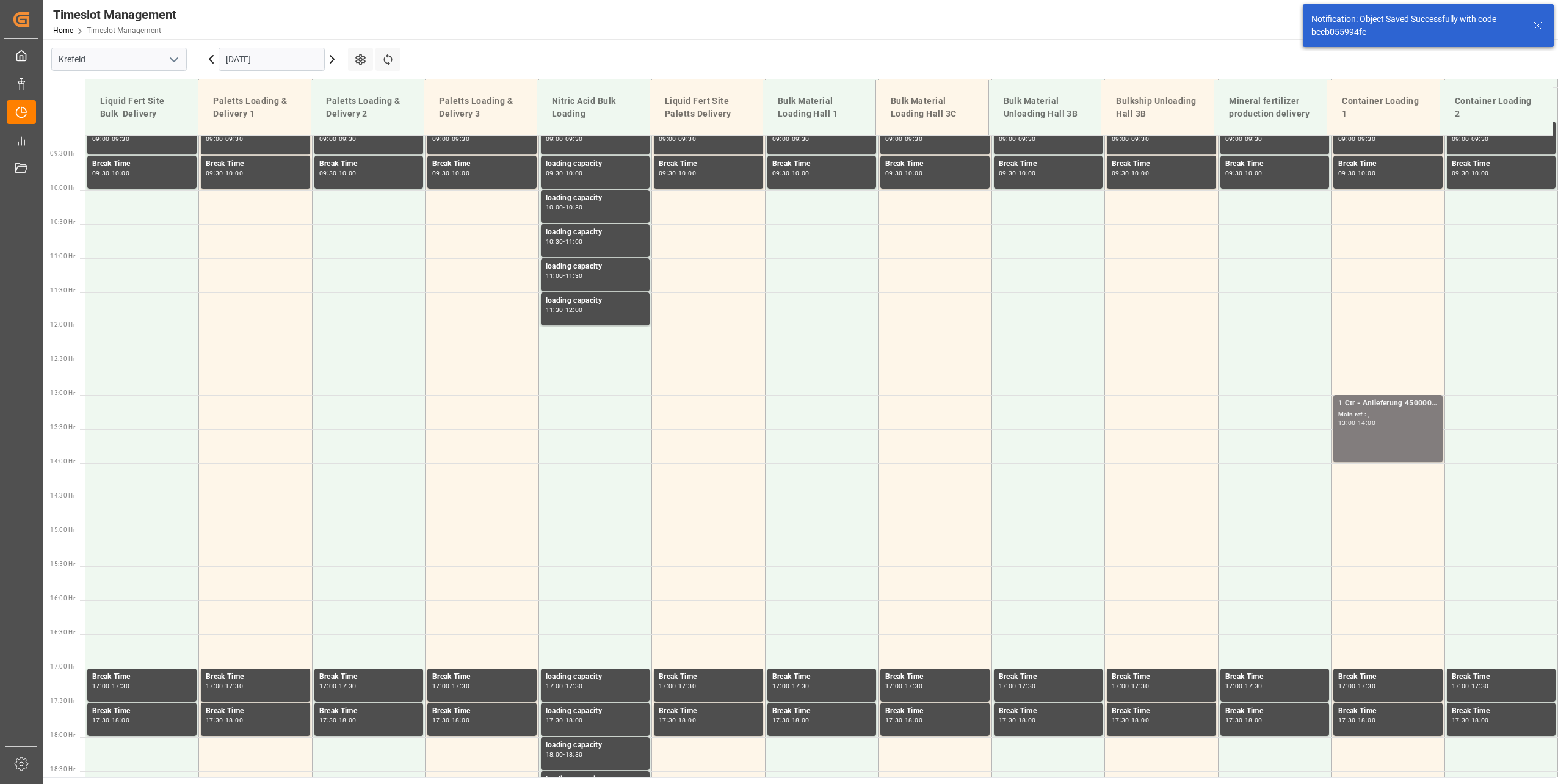
scroll to position [770, 0]
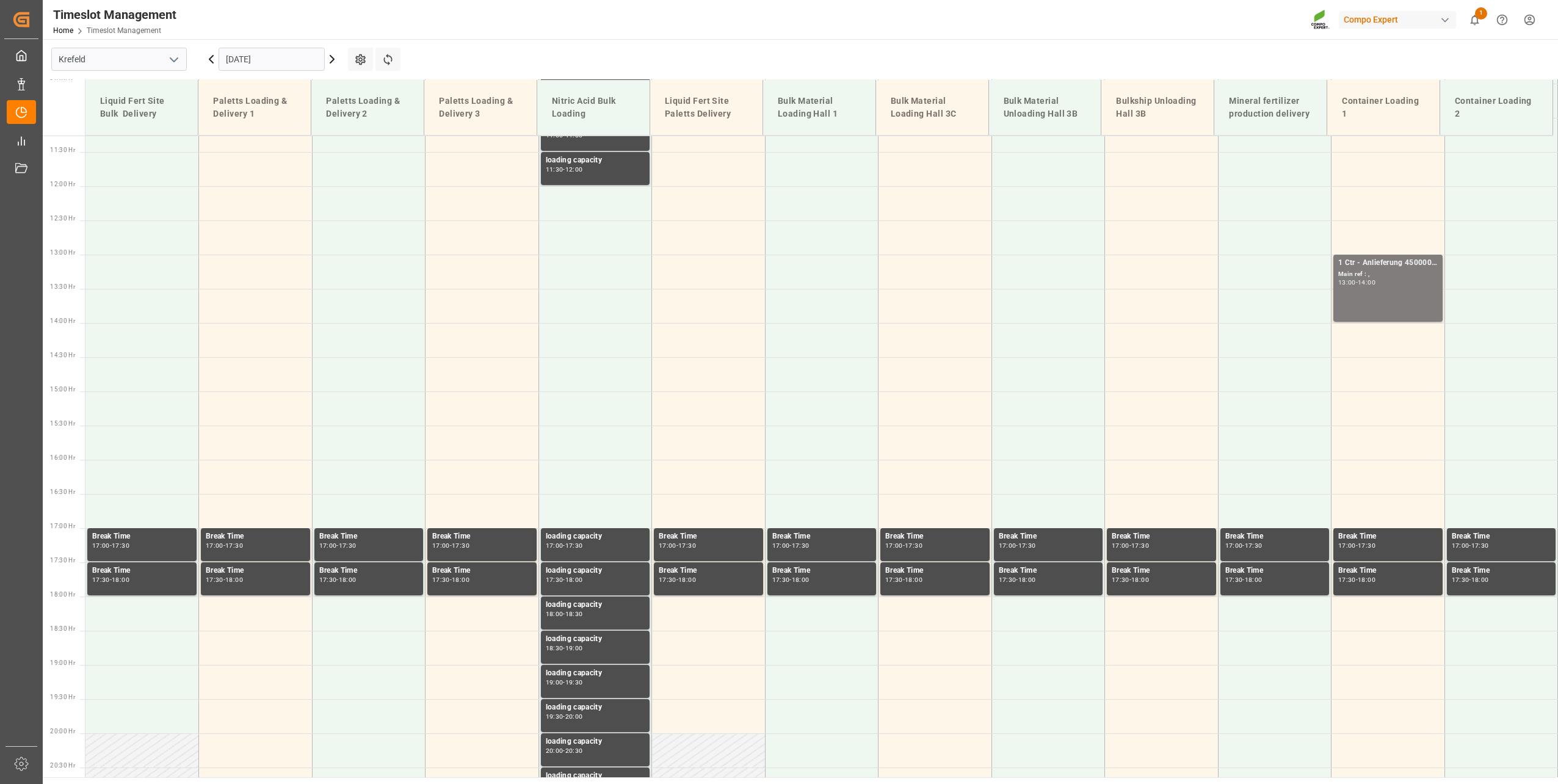
click at [286, 59] on input "[DATE]" at bounding box center [271, 60] width 106 height 24
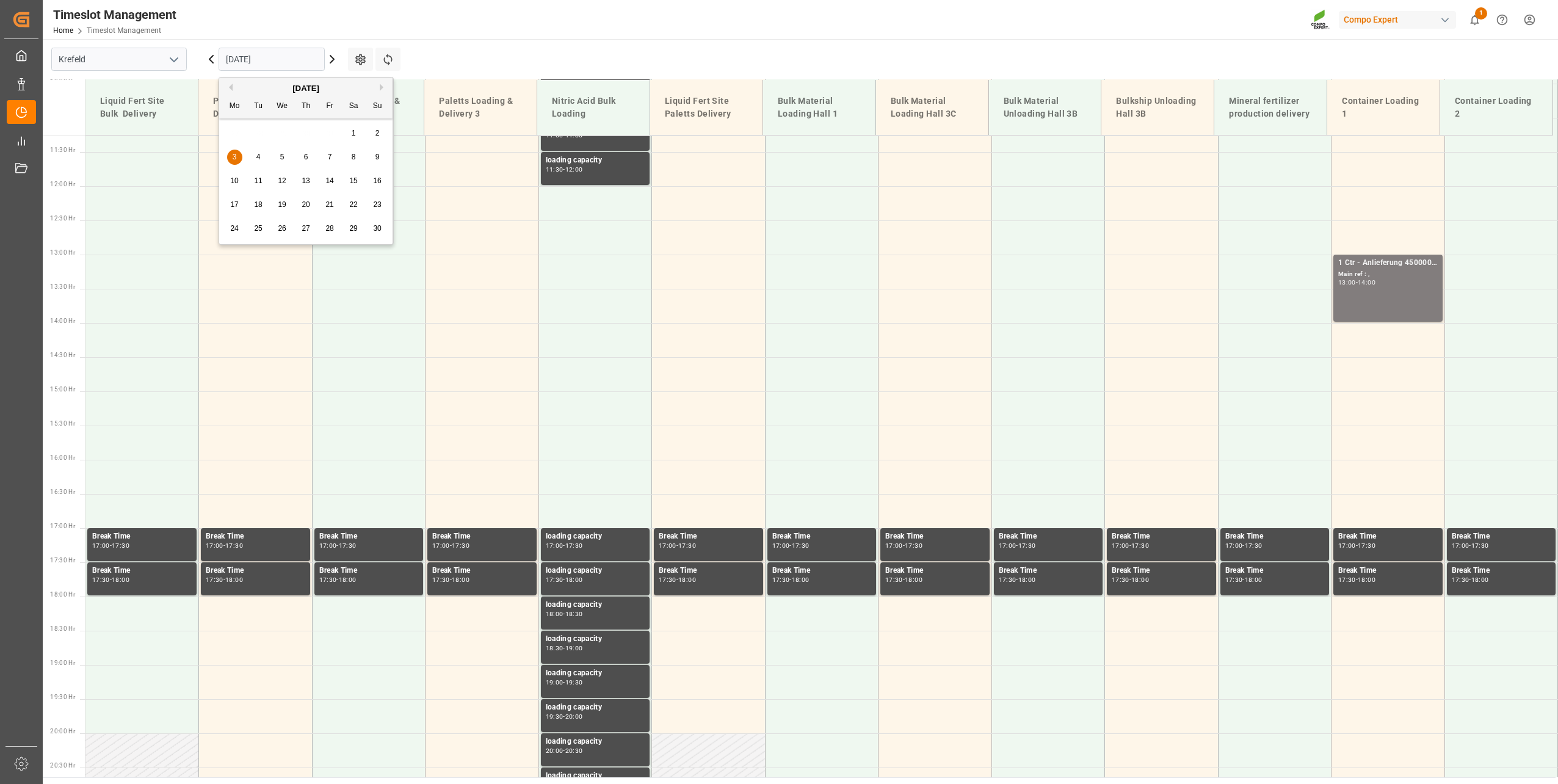
click at [231, 87] on button "Previous Month" at bounding box center [229, 86] width 7 height 7
click at [258, 178] on span "14" at bounding box center [258, 181] width 8 height 9
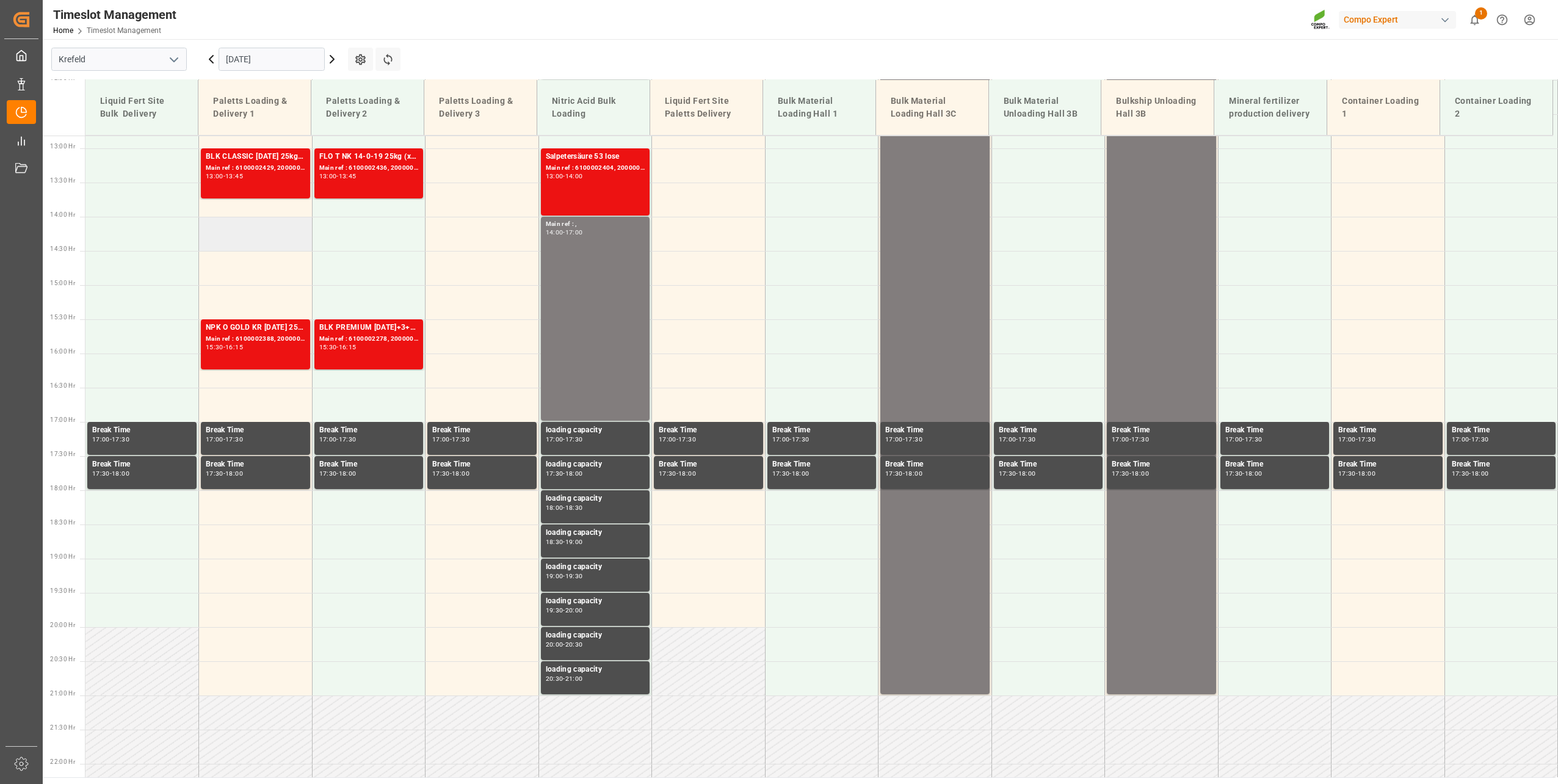
scroll to position [756, 0]
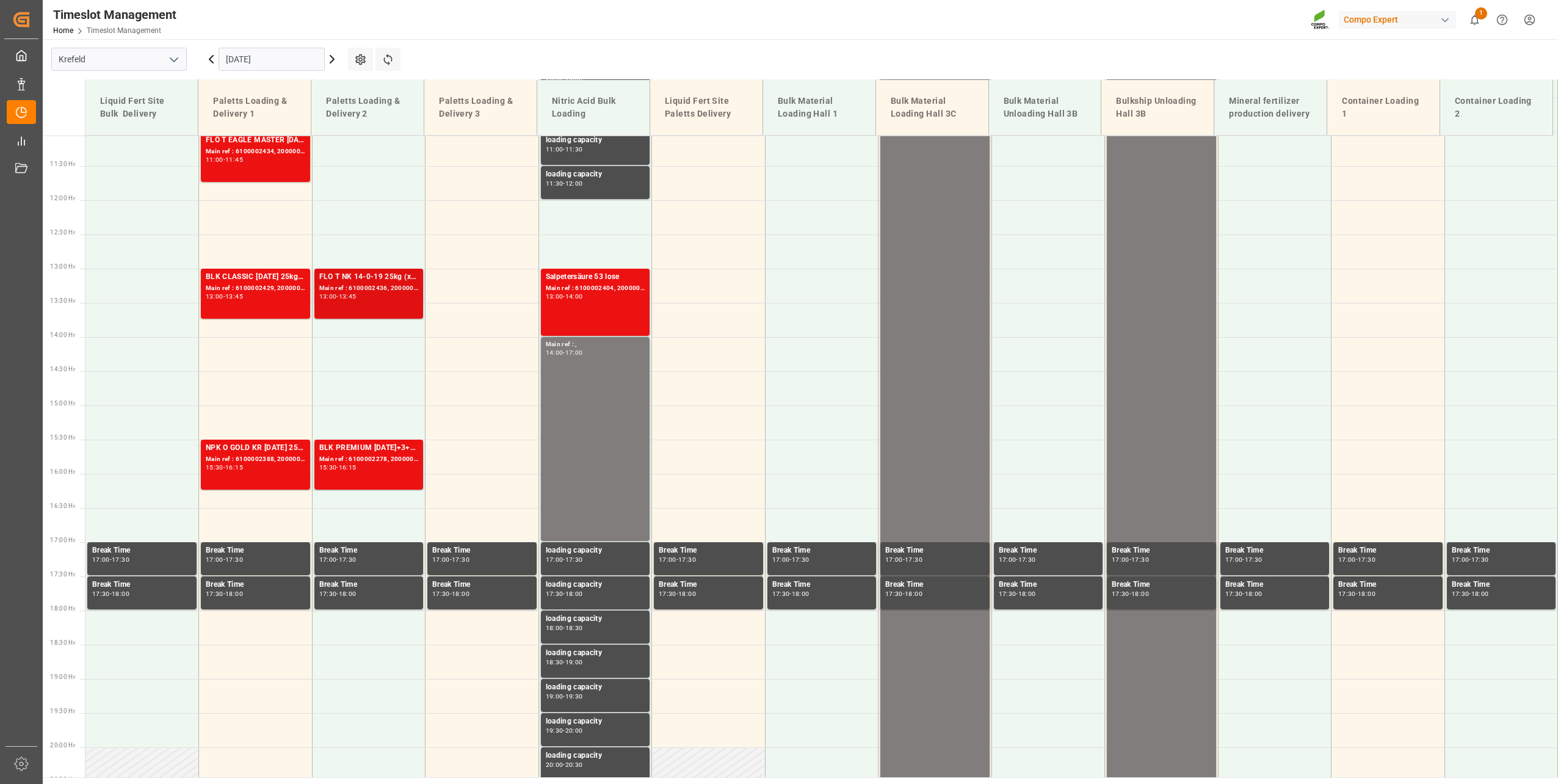
click at [373, 292] on div "Main ref : 6100002436, 2000001994 2000001600" at bounding box center [368, 288] width 100 height 10
